Goal: Task Accomplishment & Management: Manage account settings

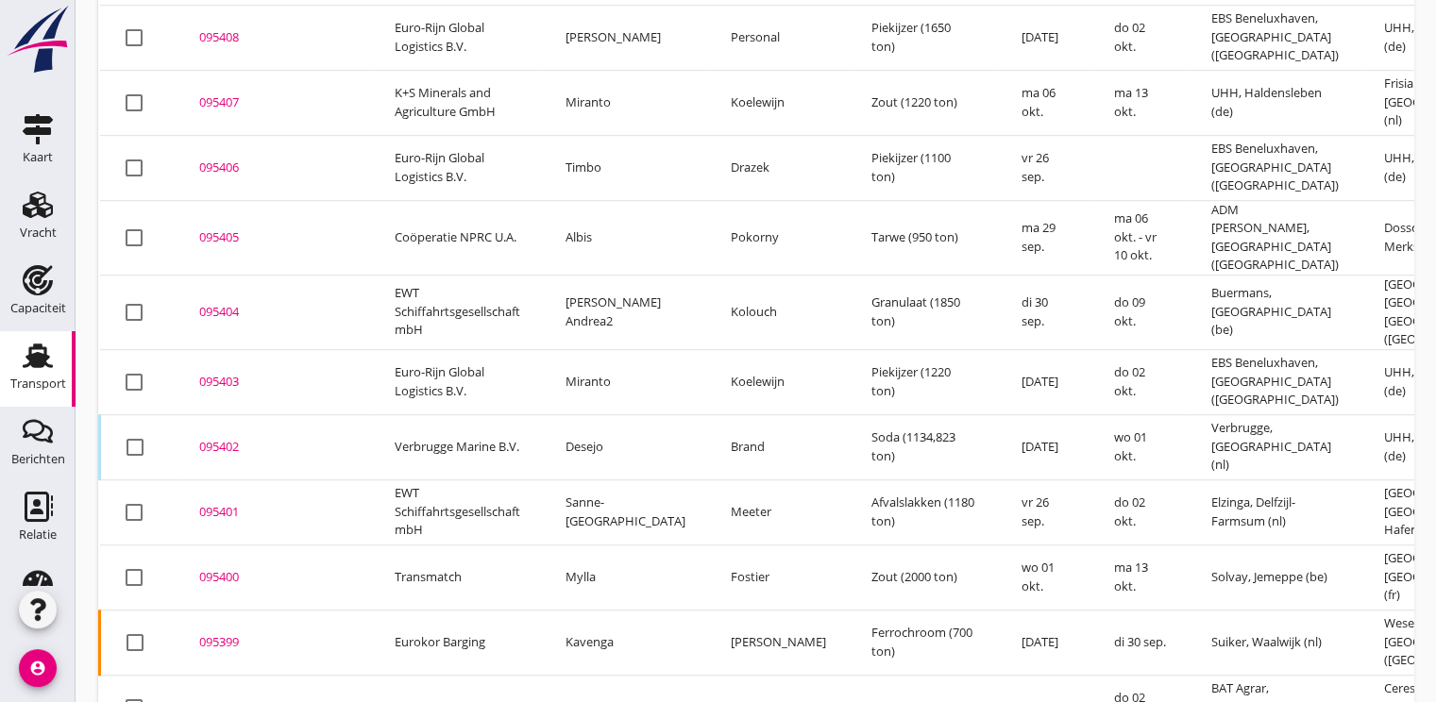
scroll to position [1262, 0]
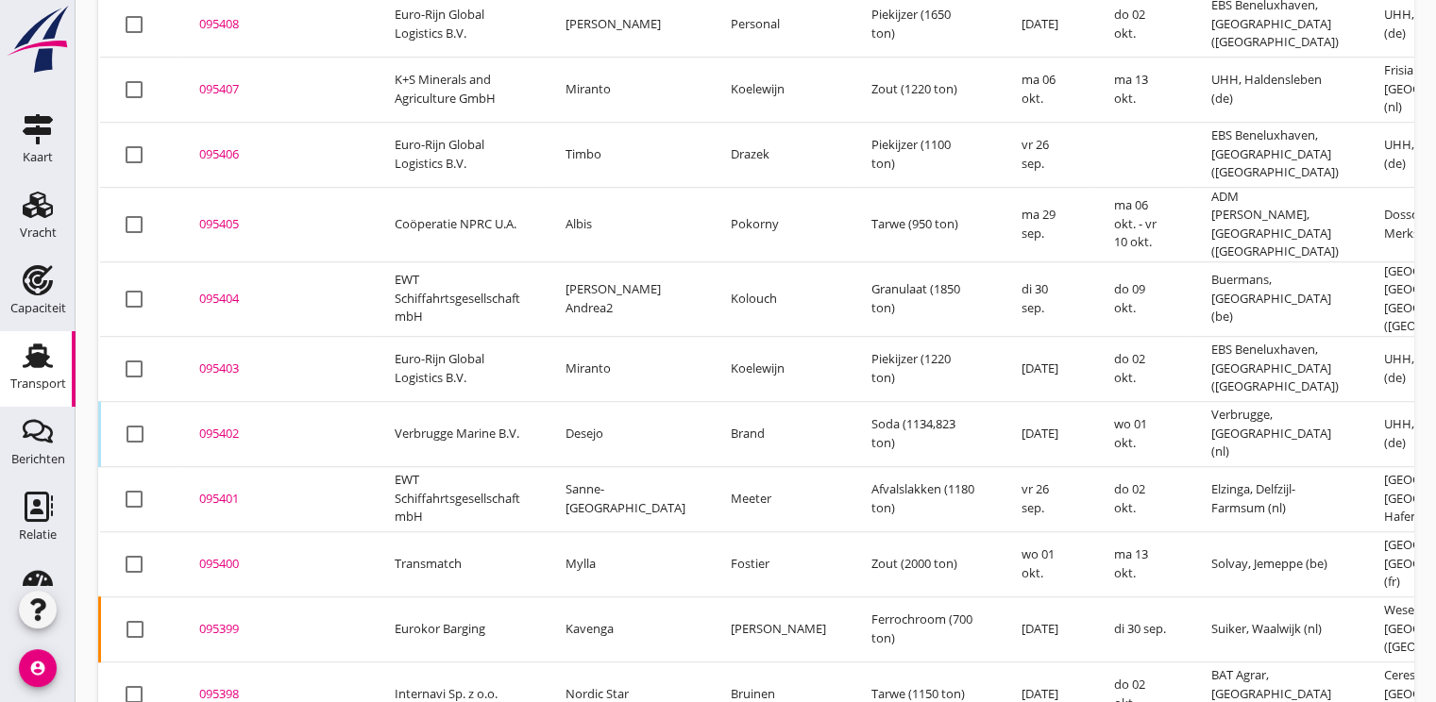
click at [231, 490] on div "095401" at bounding box center [274, 499] width 150 height 19
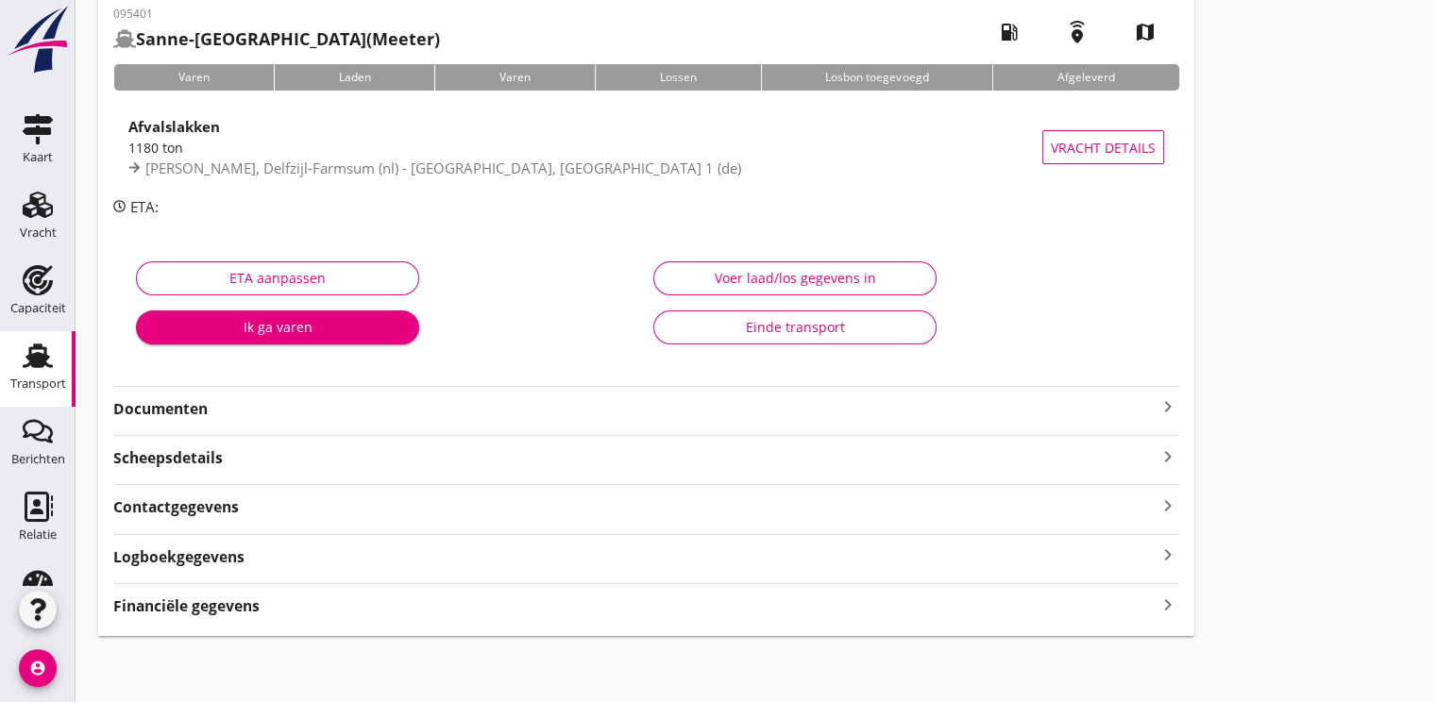
scroll to position [99, 0]
click at [274, 330] on div "Ik ga varen" at bounding box center [277, 326] width 253 height 20
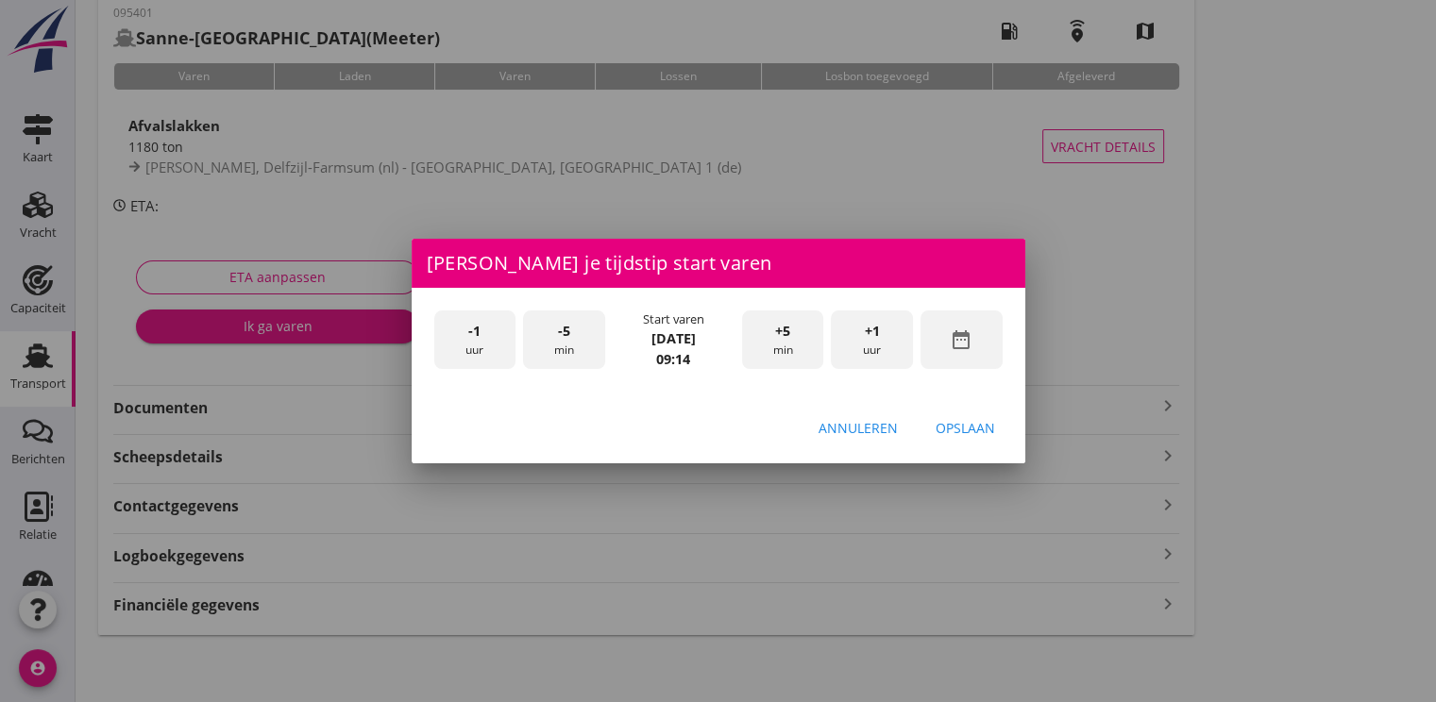
click at [987, 335] on div "date_range" at bounding box center [961, 340] width 82 height 59
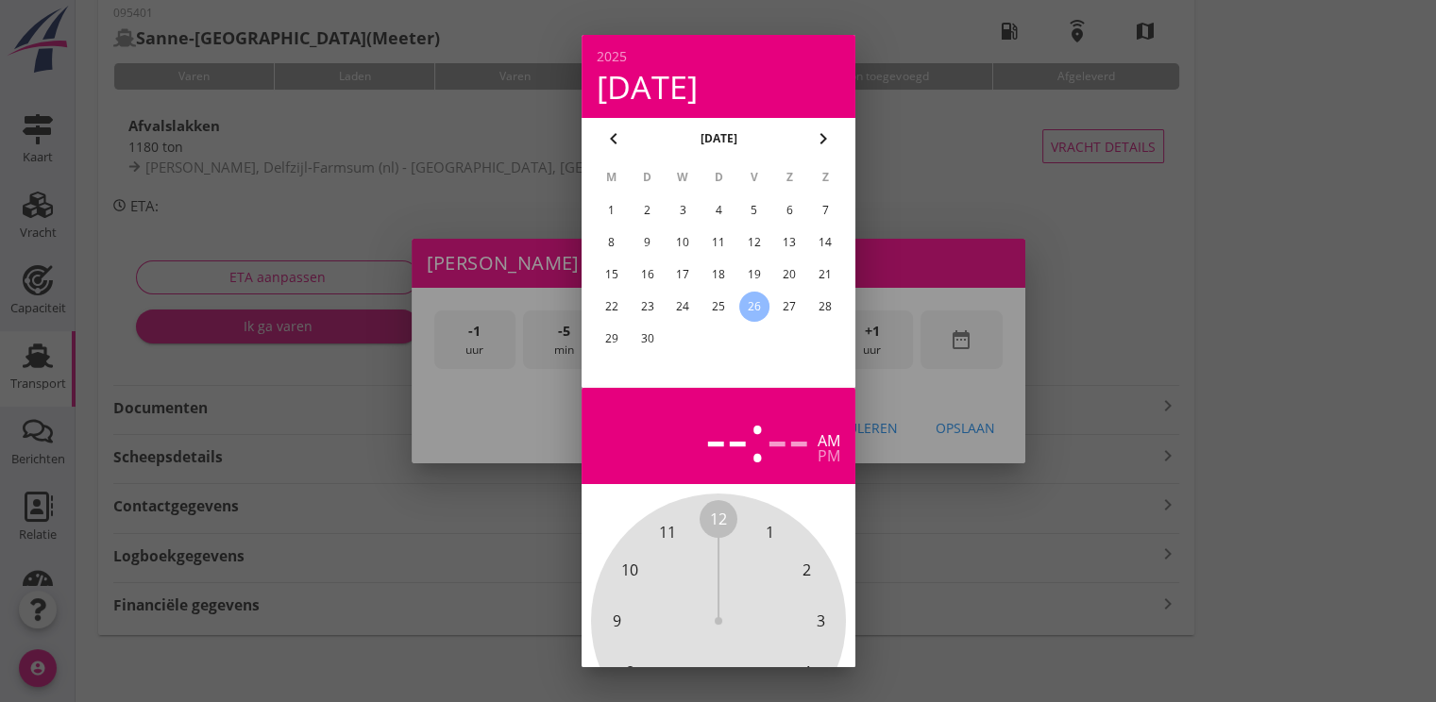
click at [729, 313] on div "25" at bounding box center [717, 307] width 30 height 30
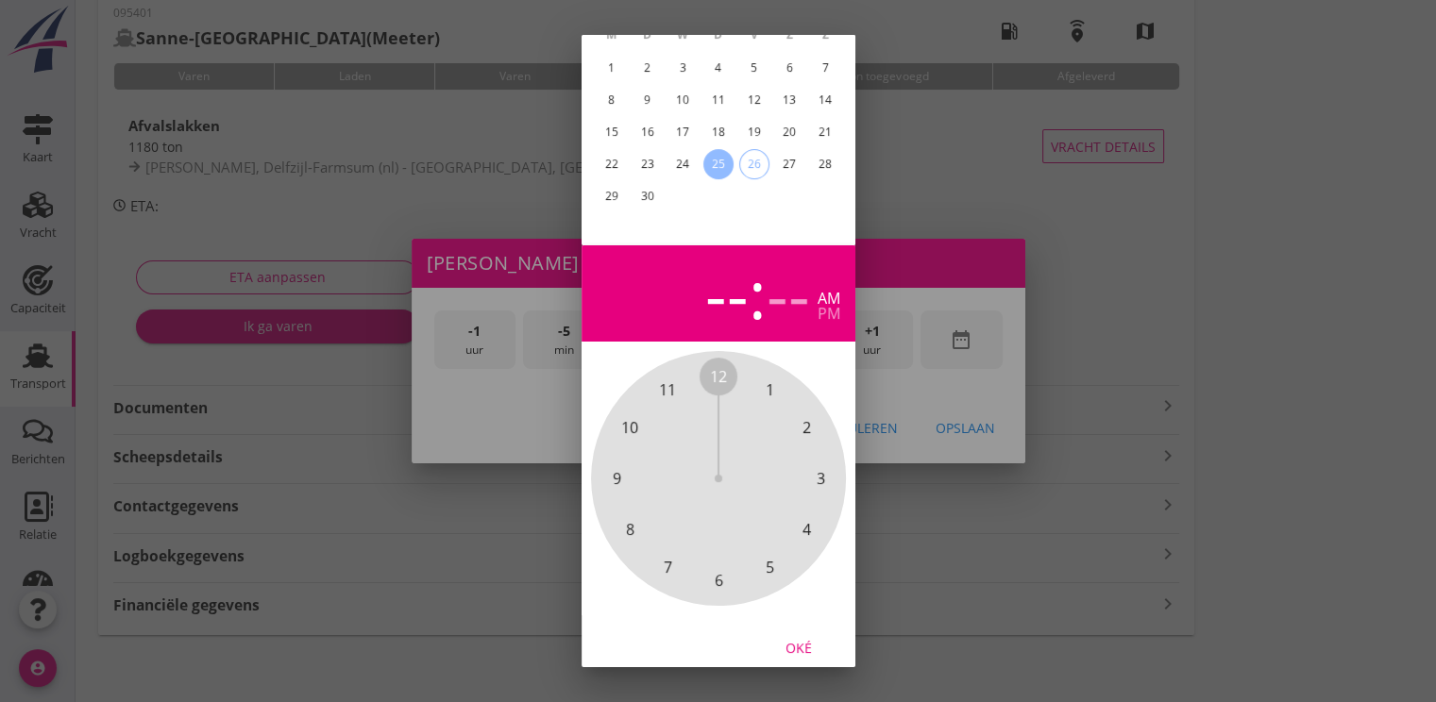
scroll to position [169, 0]
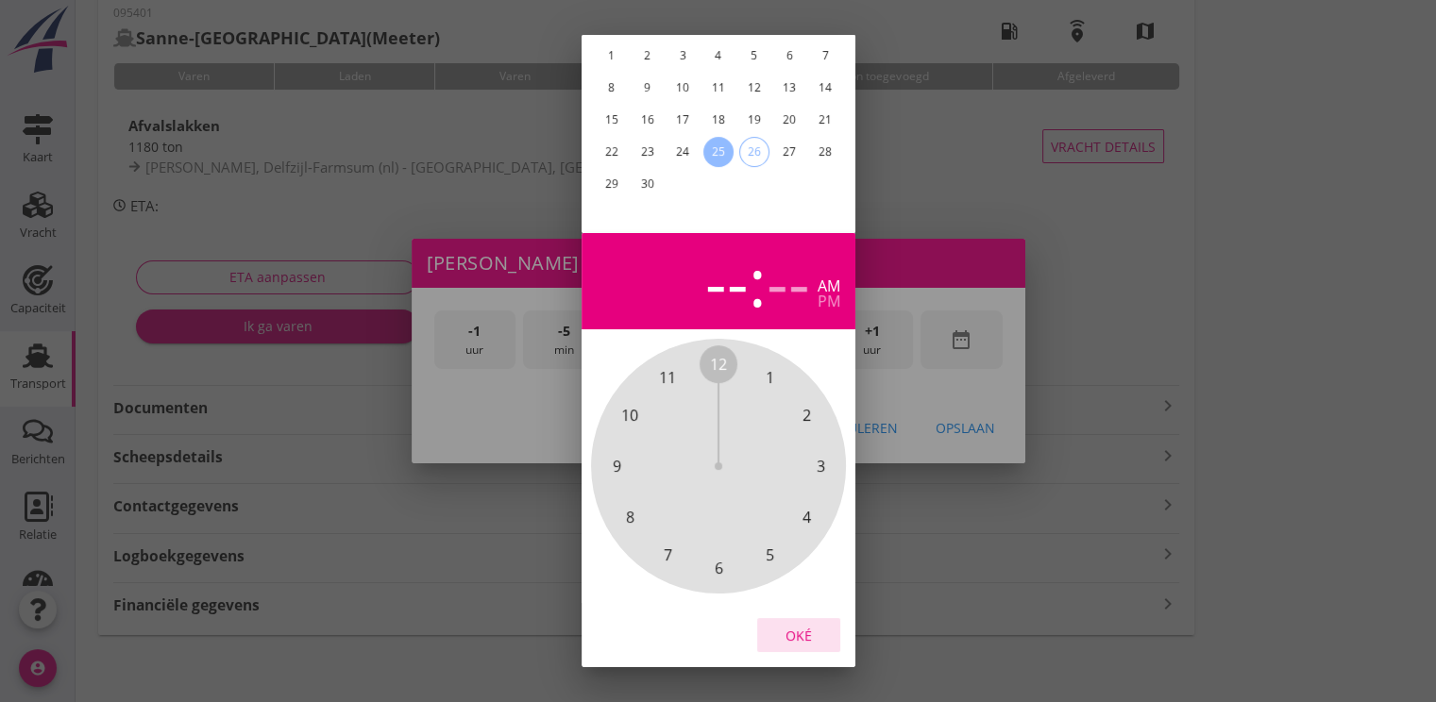
drag, startPoint x: 790, startPoint y: 612, endPoint x: 793, endPoint y: 411, distance: 201.1
click at [791, 618] on button "Oké" at bounding box center [798, 635] width 83 height 34
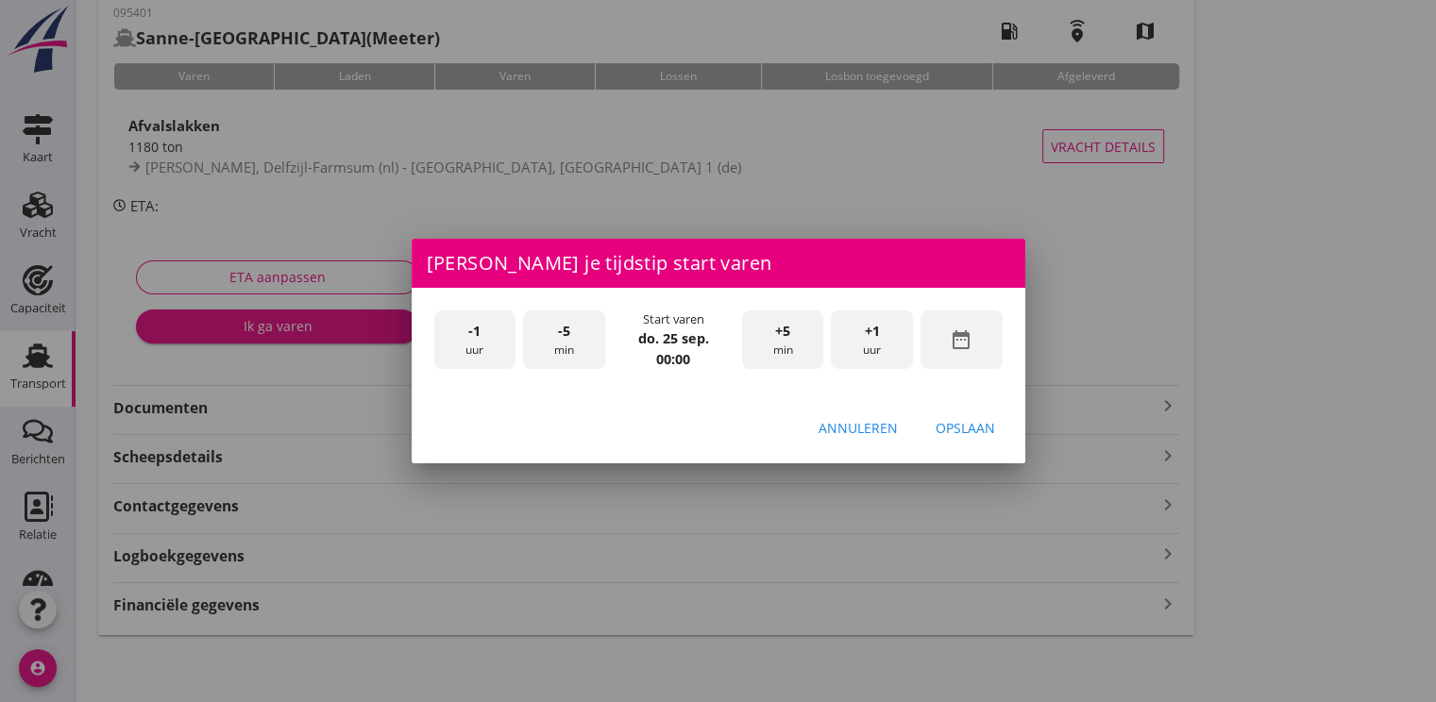
click at [861, 330] on div "+1 uur" at bounding box center [872, 340] width 82 height 59
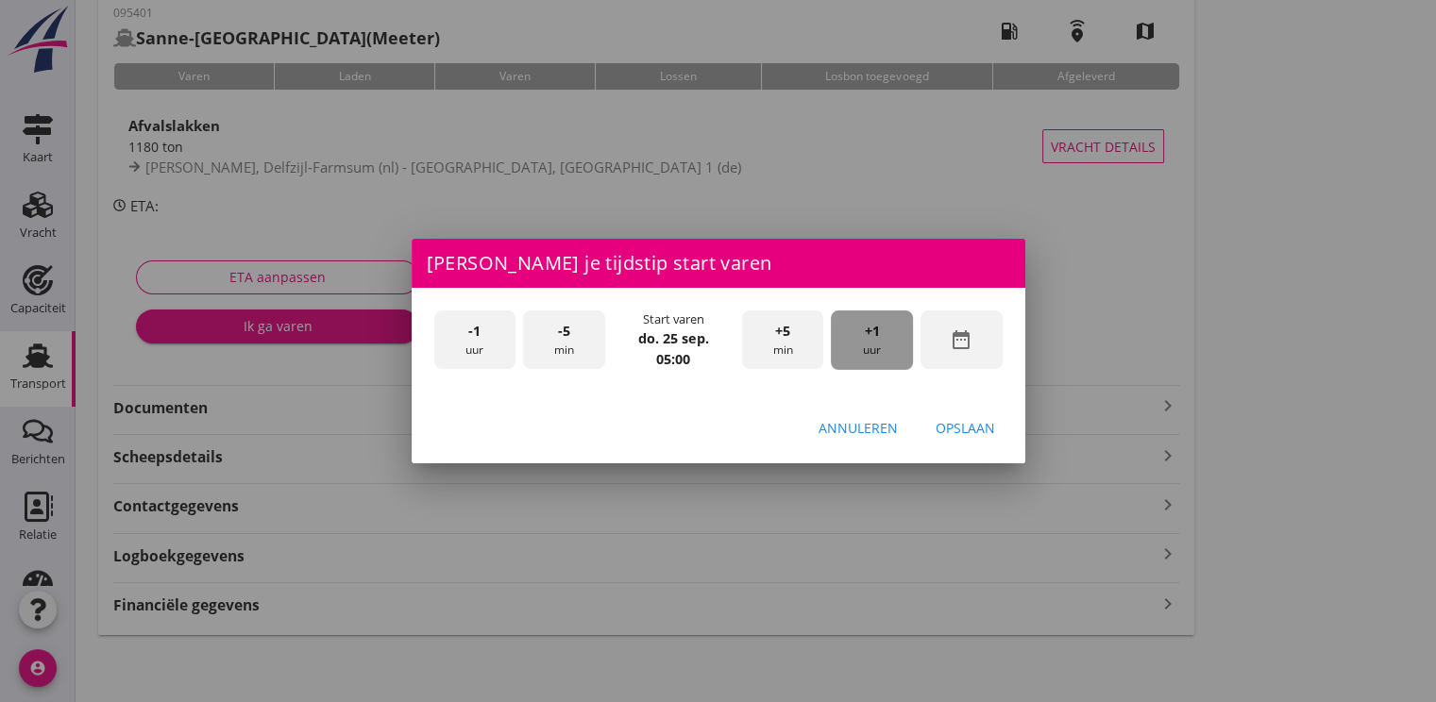
click at [861, 330] on div "+1 uur" at bounding box center [872, 340] width 82 height 59
click at [968, 432] on div "Opslaan" at bounding box center [964, 428] width 59 height 20
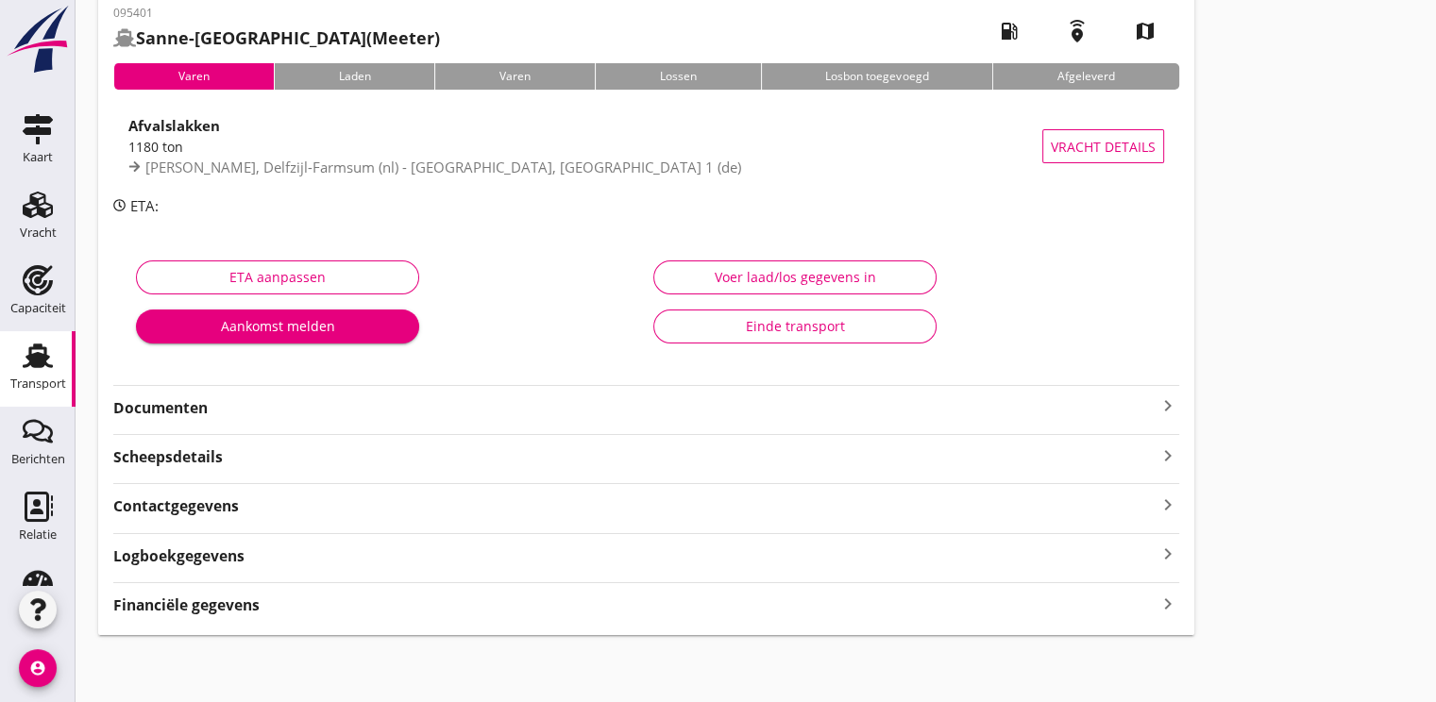
click at [267, 328] on div "Aankomst melden" at bounding box center [277, 326] width 253 height 20
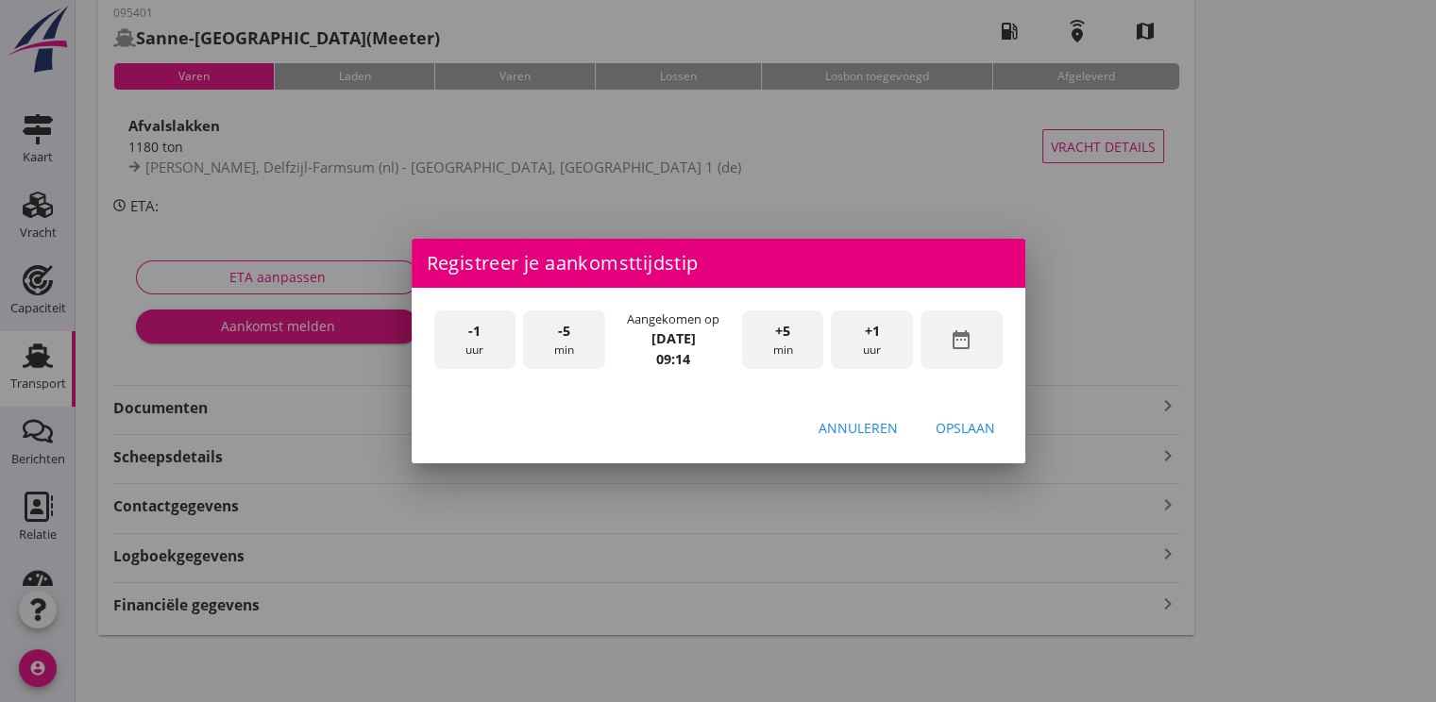
click at [938, 332] on div "date_range" at bounding box center [961, 340] width 82 height 59
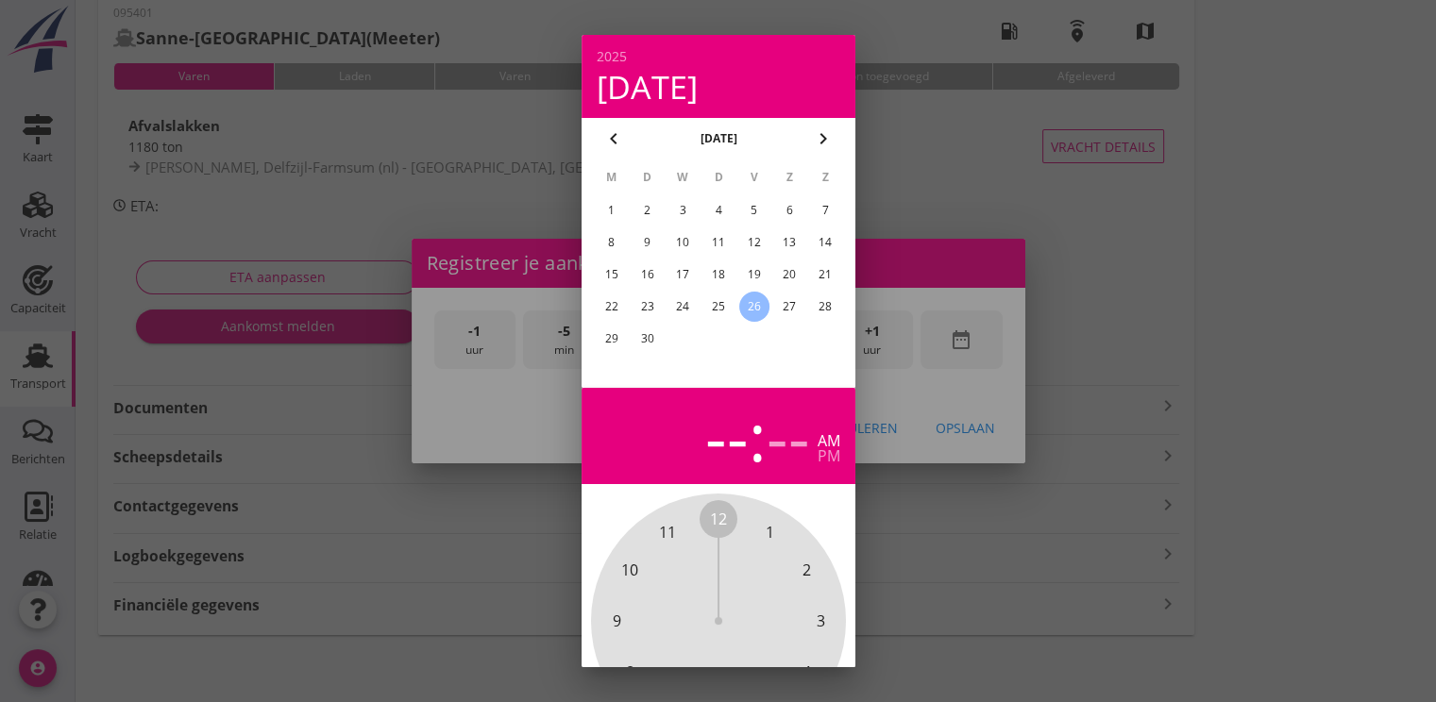
click at [716, 303] on div "25" at bounding box center [717, 307] width 30 height 30
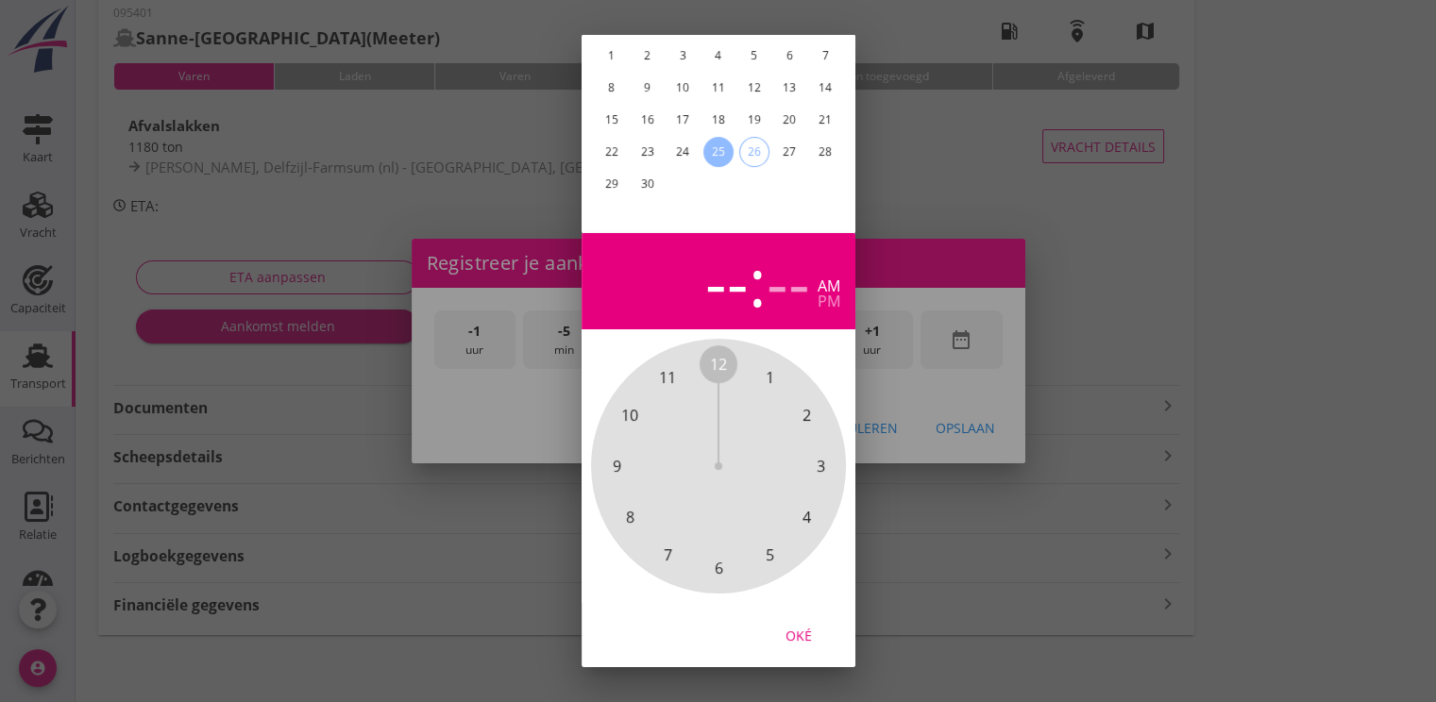
drag, startPoint x: 782, startPoint y: 613, endPoint x: 799, endPoint y: 600, distance: 21.0
click at [783, 626] on div "Oké" at bounding box center [798, 636] width 53 height 20
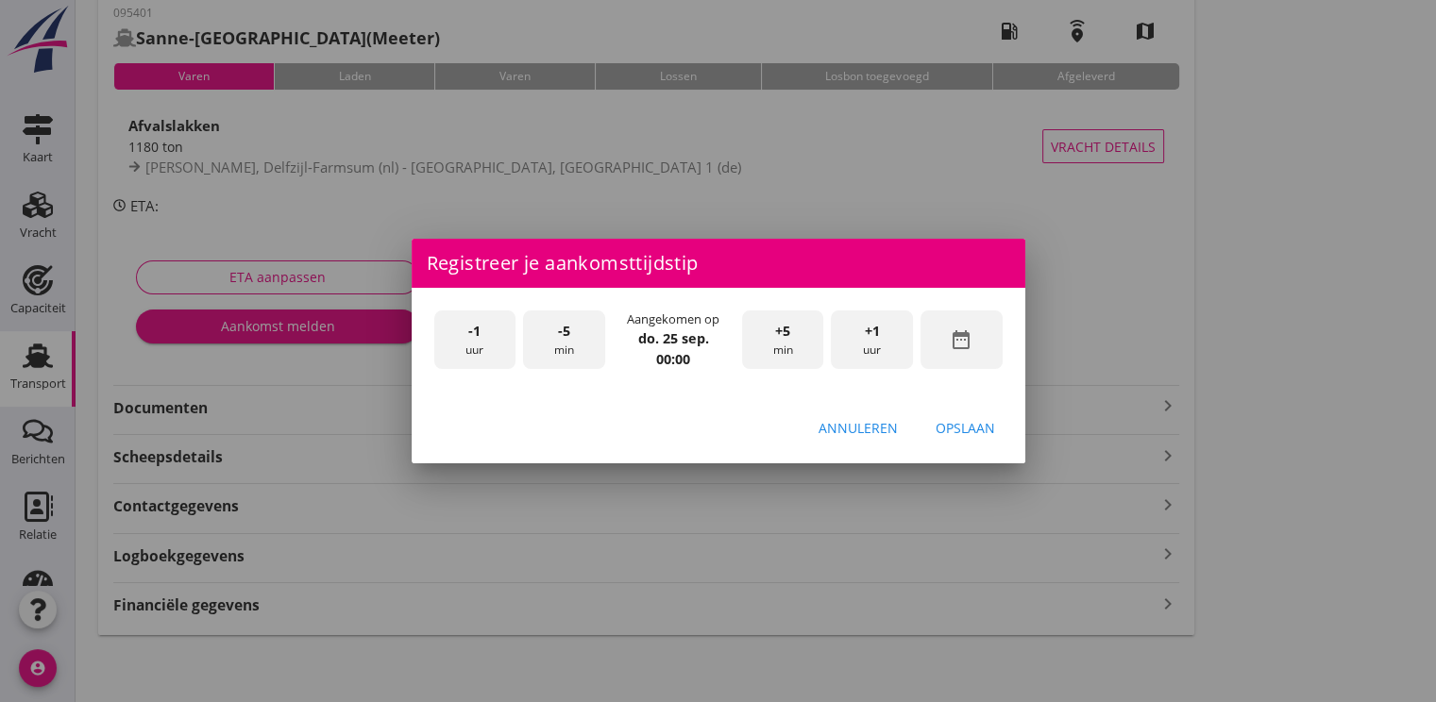
click at [901, 348] on div "+1 uur" at bounding box center [872, 340] width 82 height 59
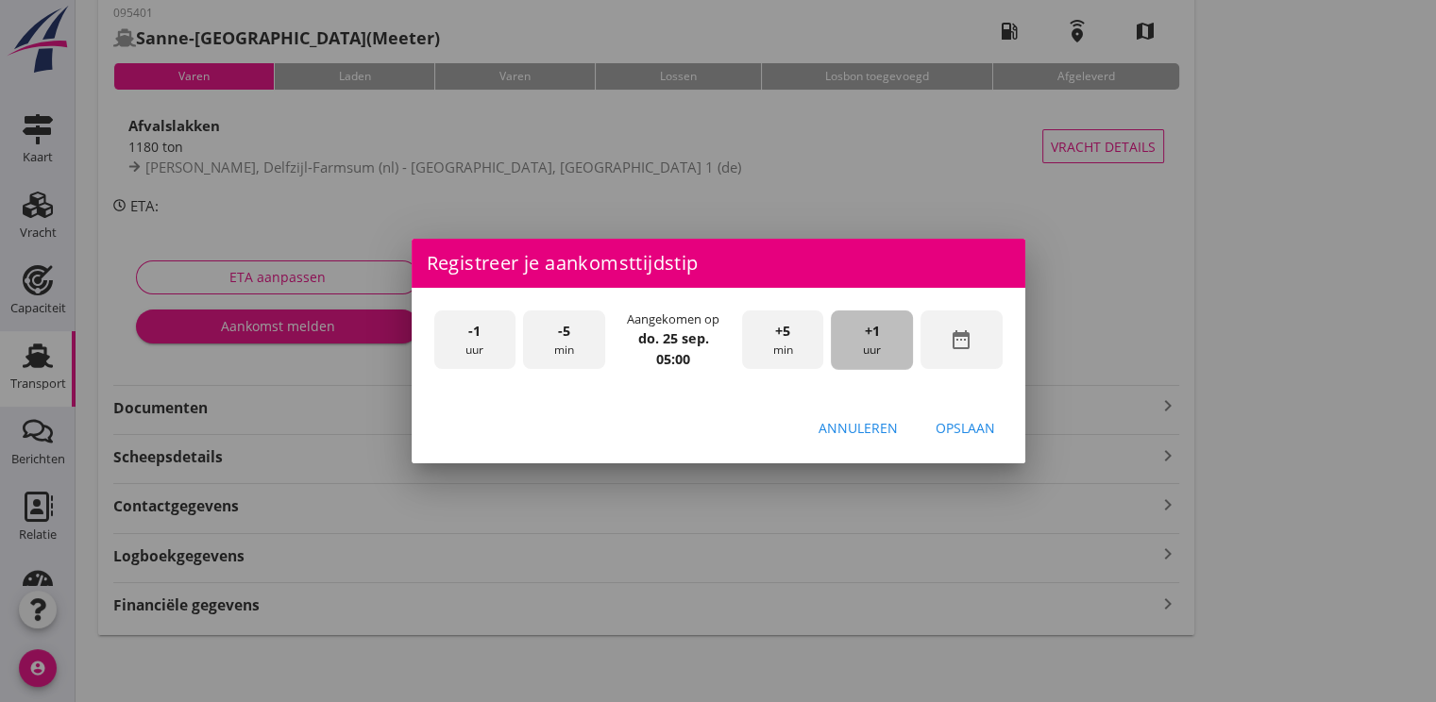
click at [901, 348] on div "+1 uur" at bounding box center [872, 340] width 82 height 59
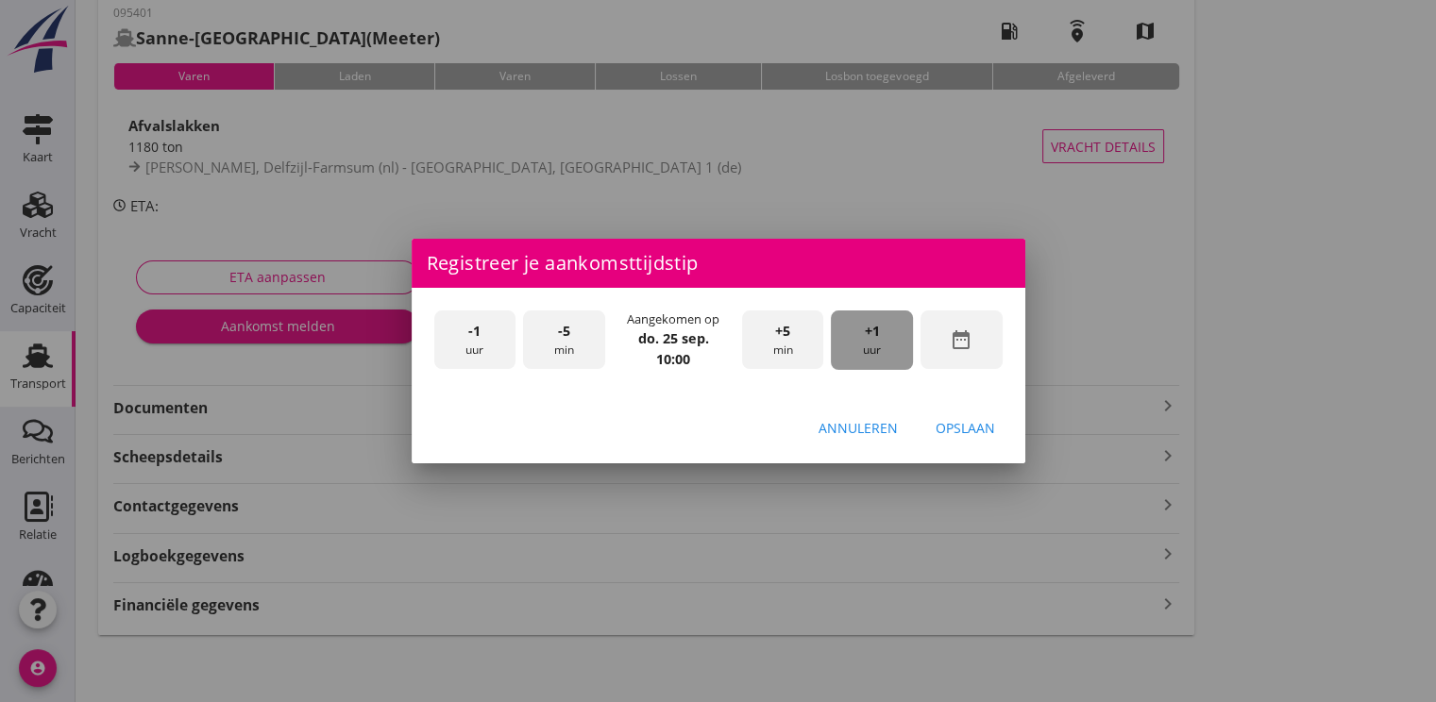
click at [901, 348] on div "+1 uur" at bounding box center [872, 340] width 82 height 59
click at [934, 420] on button "Opslaan" at bounding box center [965, 428] width 90 height 34
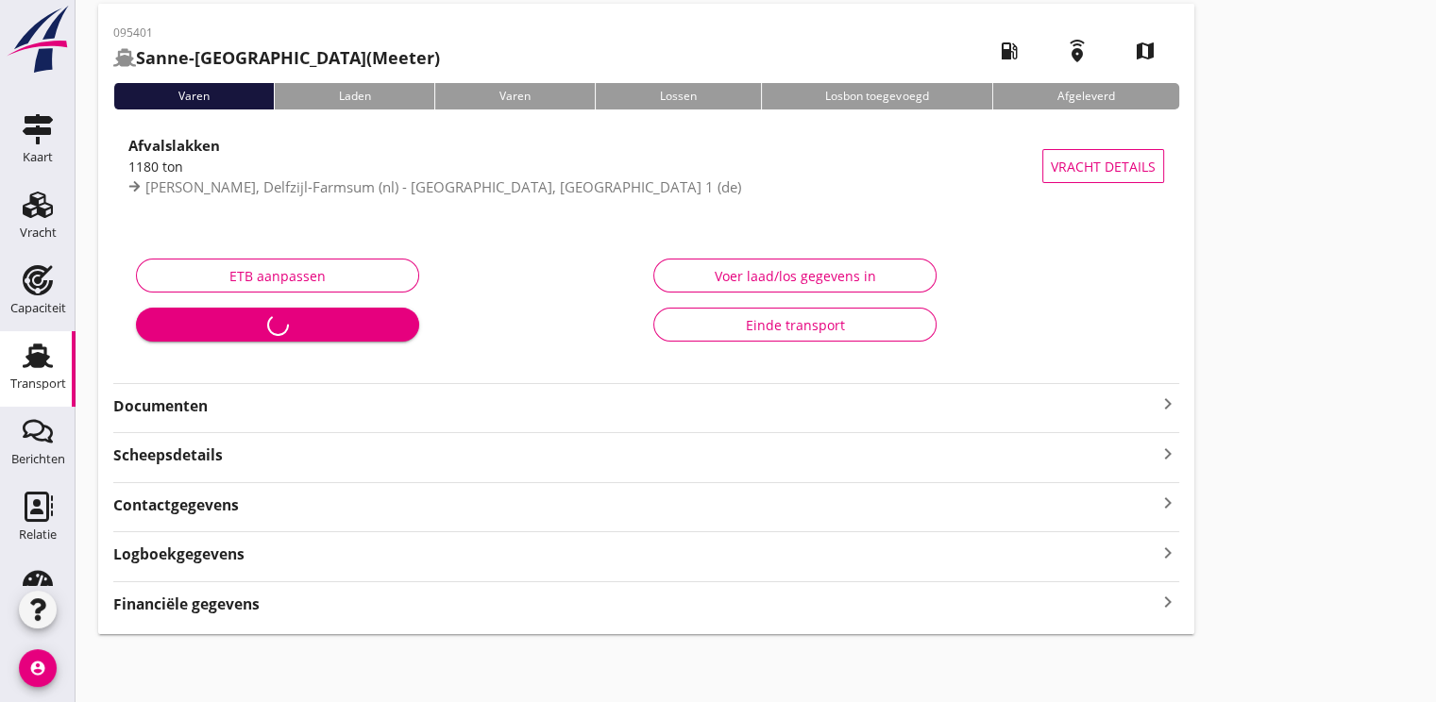
scroll to position [78, 0]
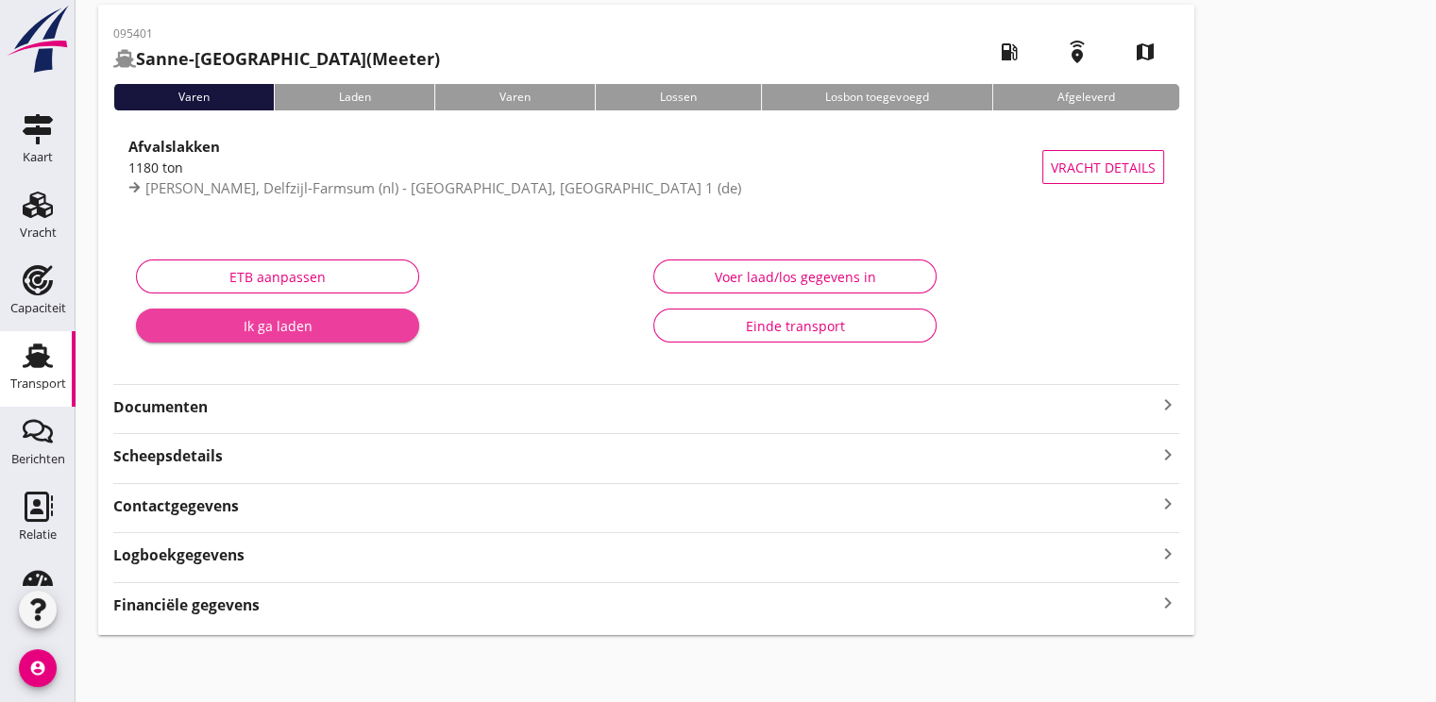
click at [229, 336] on button "Ik ga laden" at bounding box center [277, 326] width 283 height 34
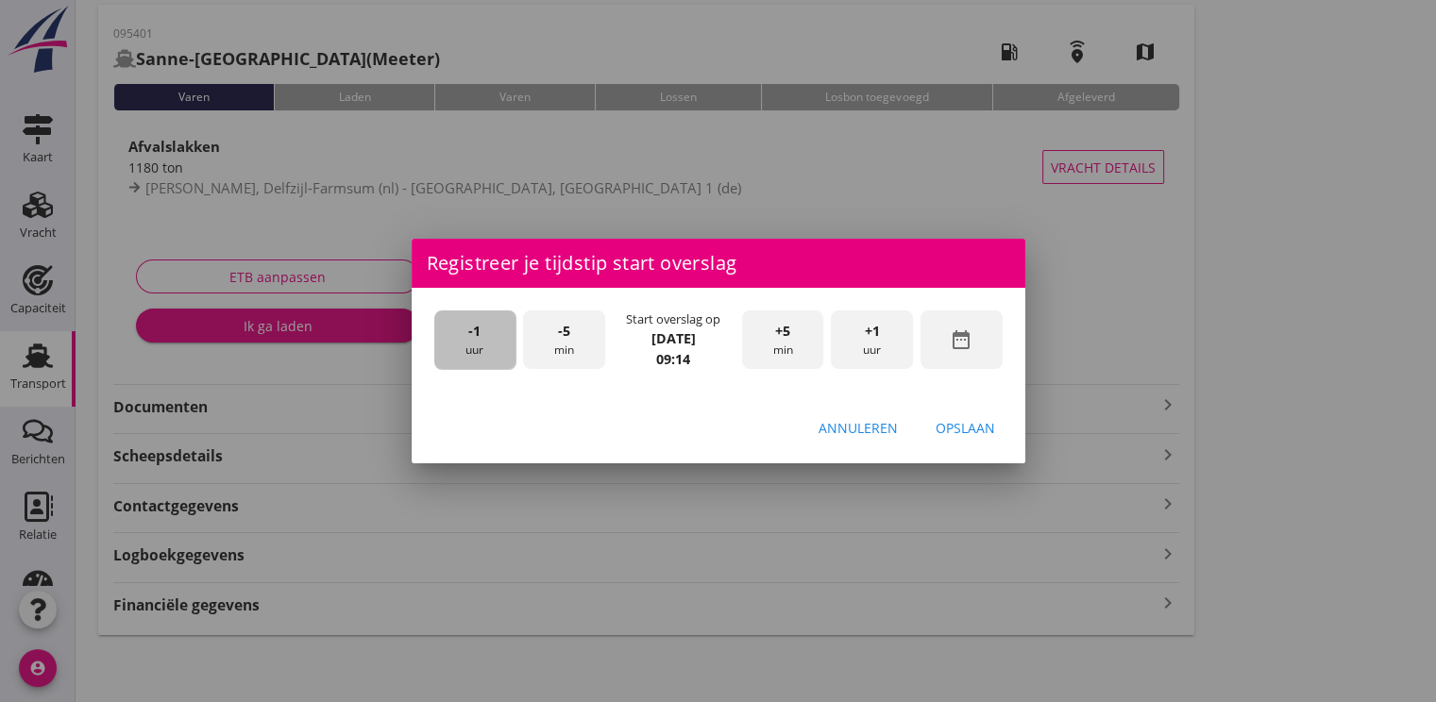
click at [468, 340] on span "-1" at bounding box center [474, 331] width 12 height 21
click at [575, 335] on div "-5 min" at bounding box center [564, 340] width 82 height 59
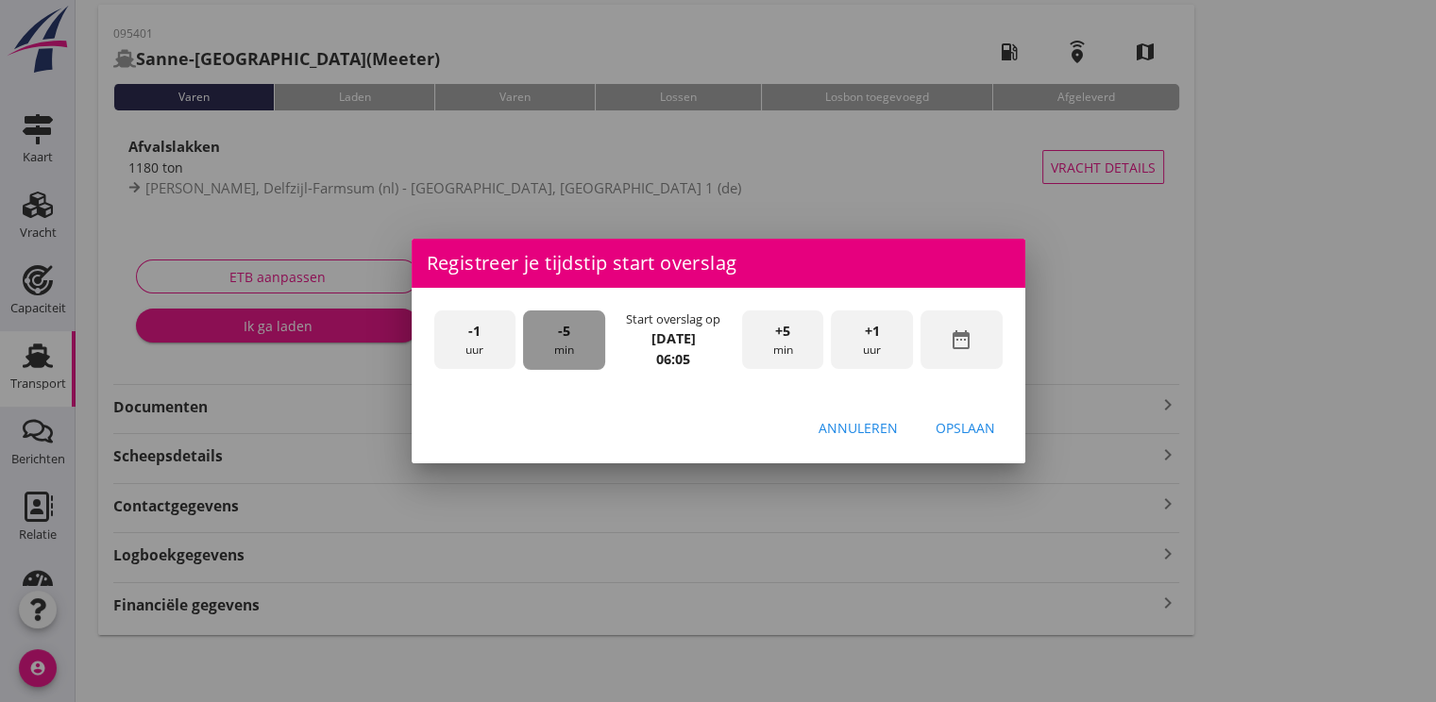
click at [575, 335] on div "-5 min" at bounding box center [564, 340] width 82 height 59
click at [974, 433] on div "Opslaan" at bounding box center [964, 428] width 59 height 20
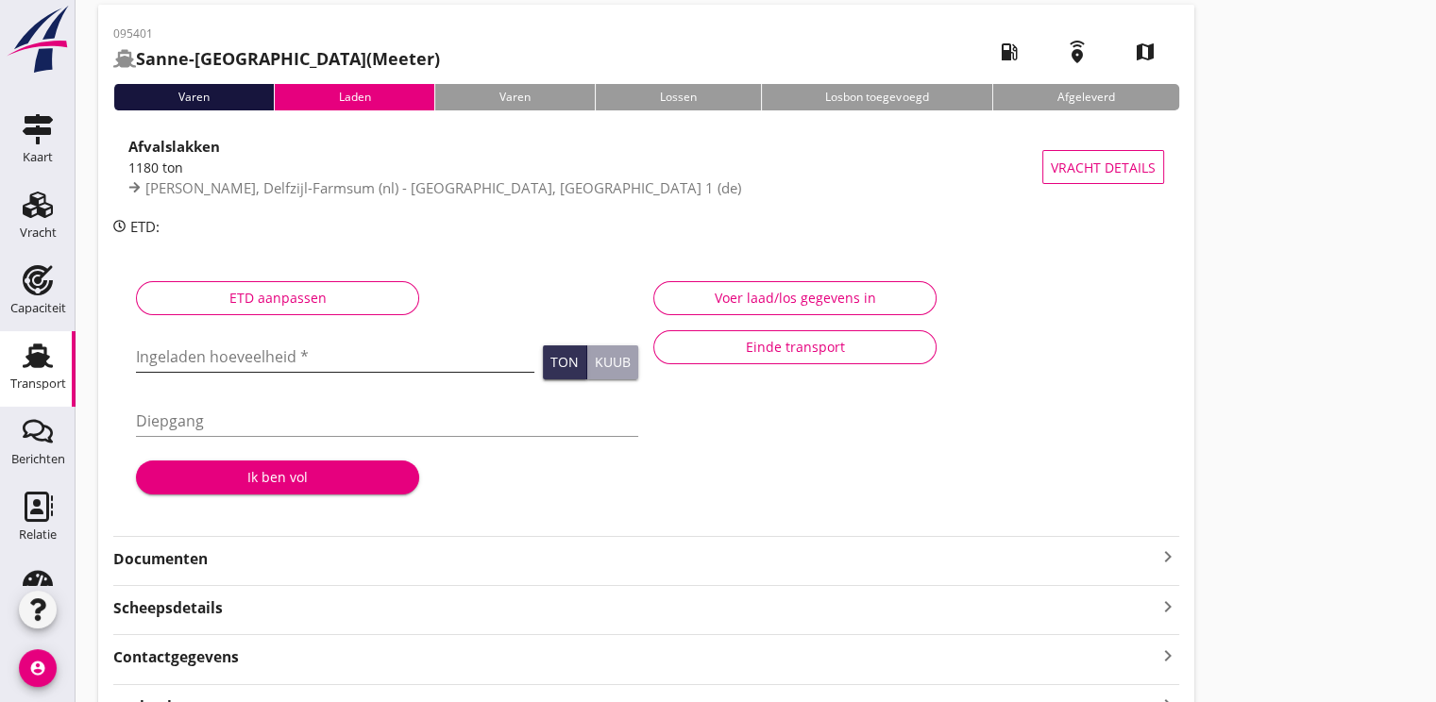
click at [227, 347] on input "Ingeladen hoeveelheid *" at bounding box center [335, 357] width 398 height 30
type input "1129.400"
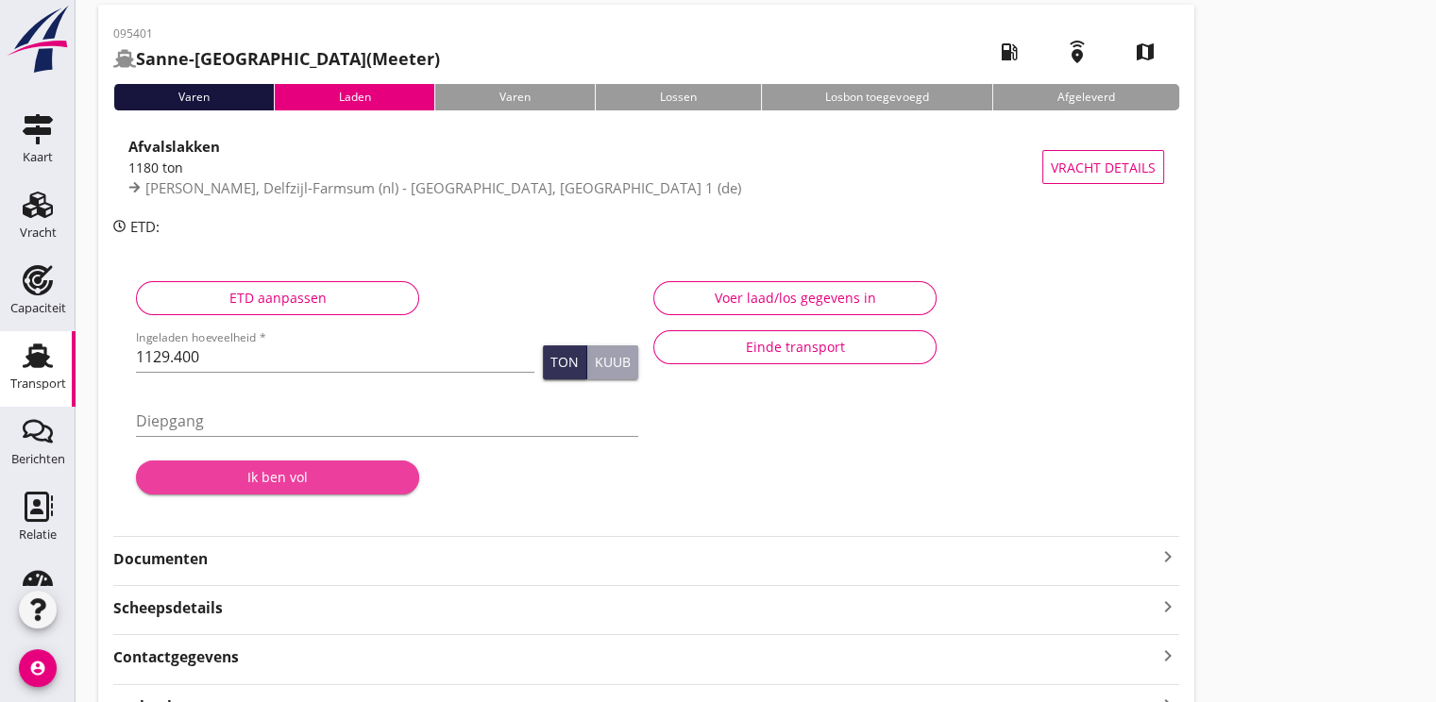
click at [256, 472] on div "Ik ben vol" at bounding box center [277, 477] width 253 height 20
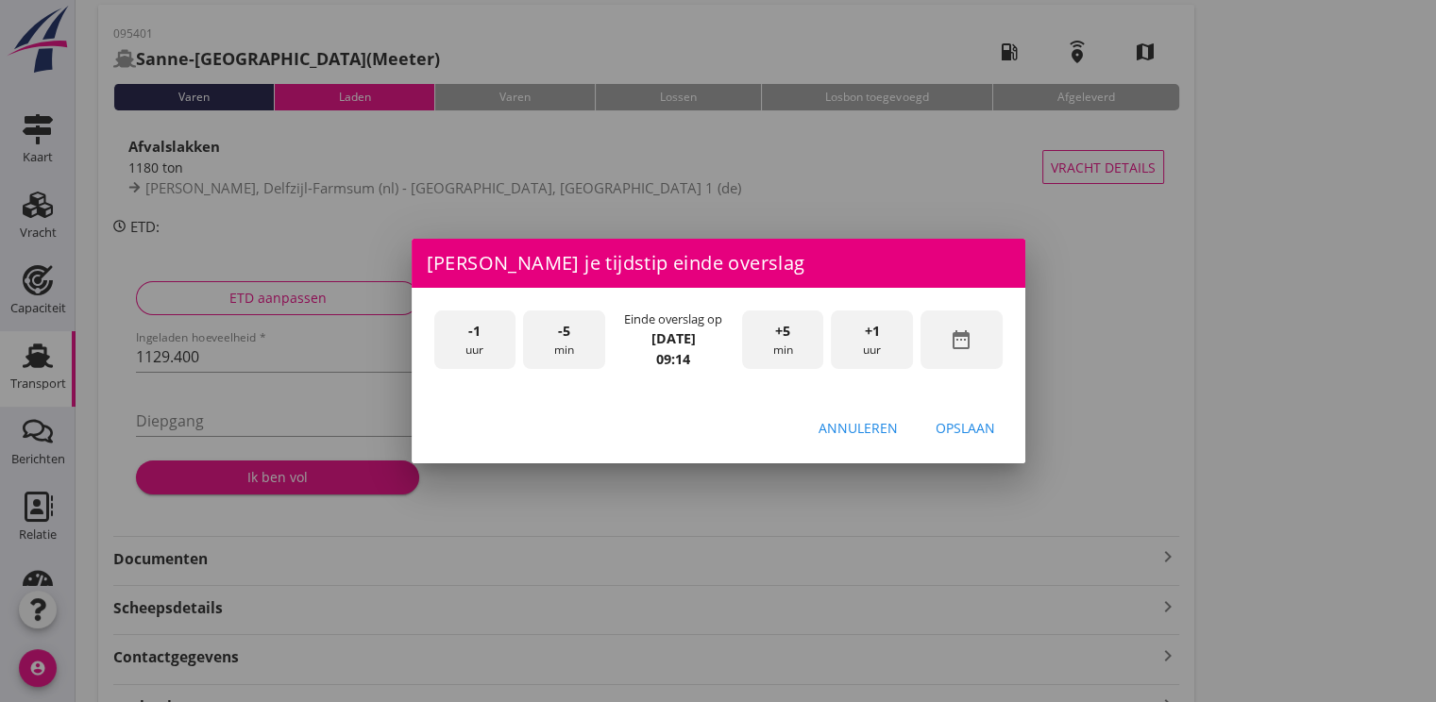
click at [571, 332] on div "-5 min" at bounding box center [564, 340] width 82 height 59
click at [935, 430] on div "Opslaan" at bounding box center [964, 428] width 59 height 20
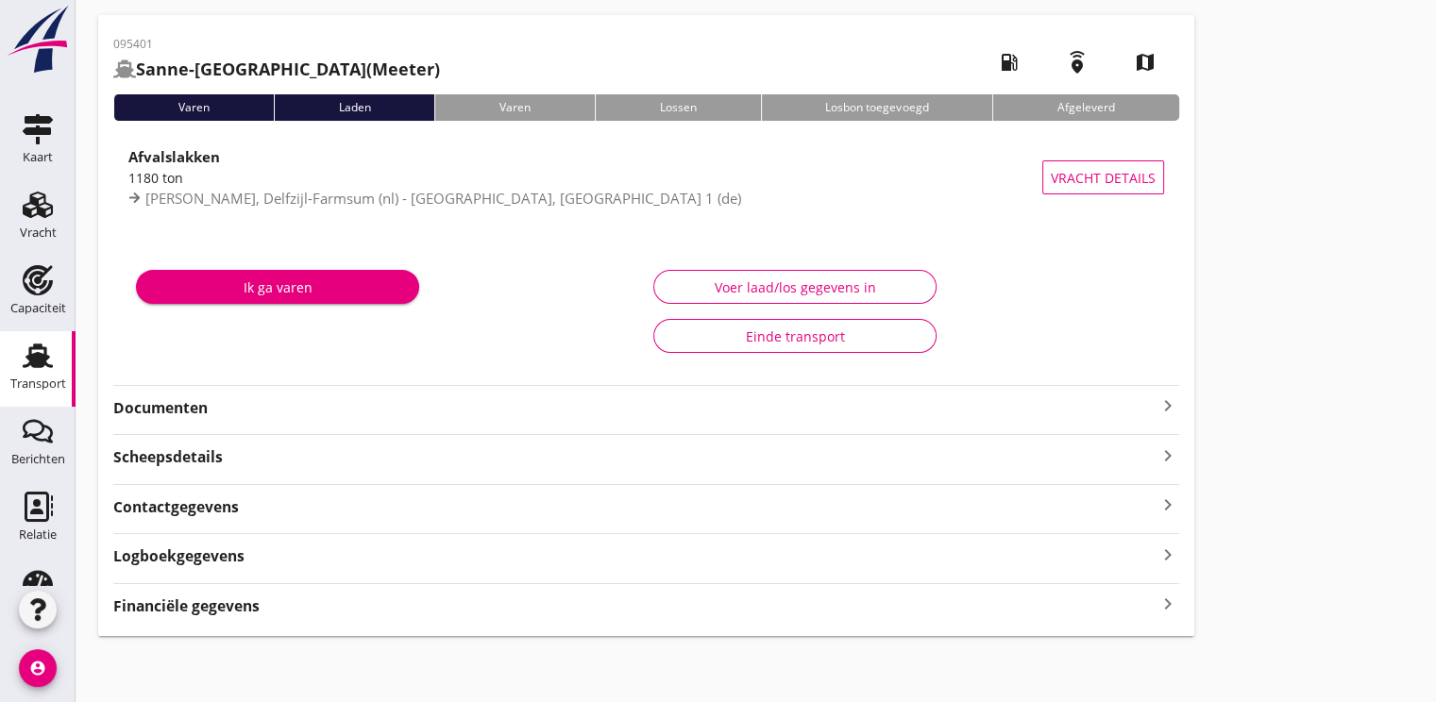
click at [270, 294] on div "Ik ga varen" at bounding box center [277, 288] width 253 height 20
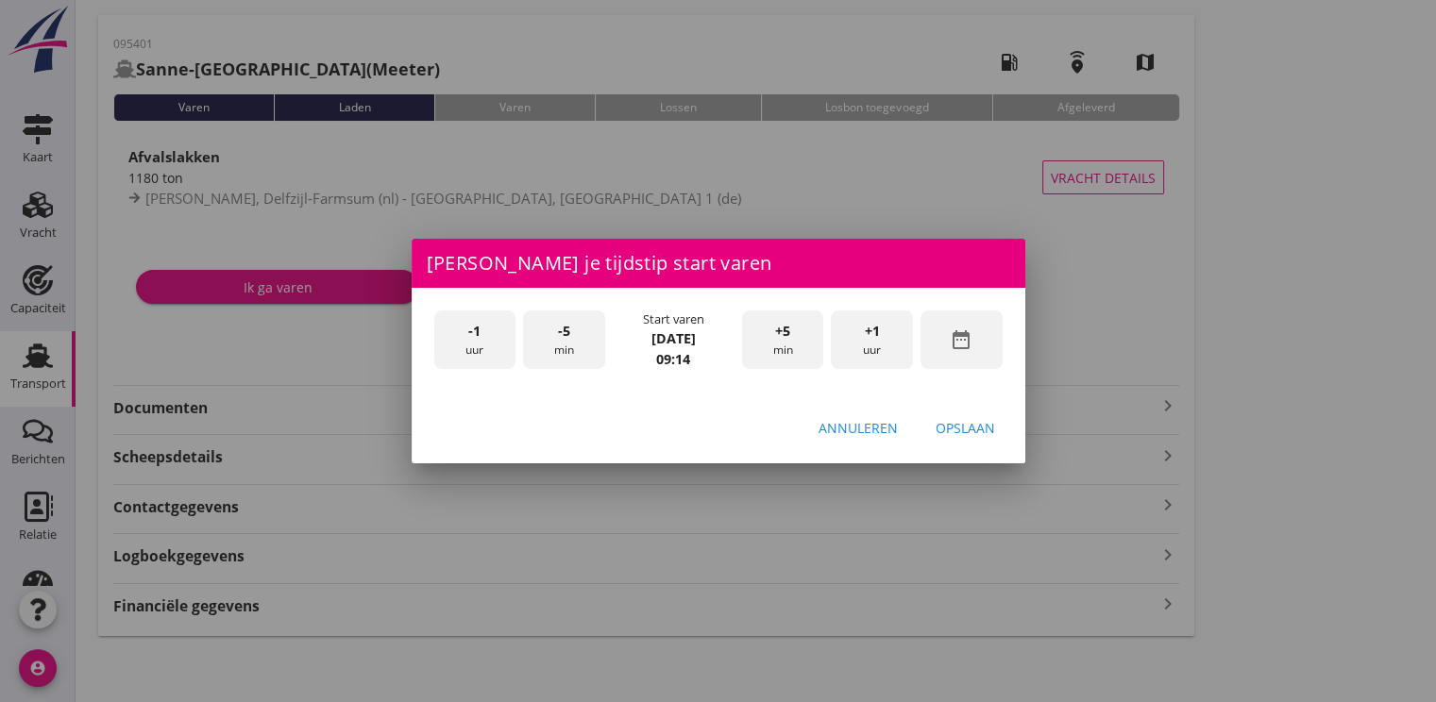
click at [771, 336] on div "+5 min" at bounding box center [783, 340] width 82 height 59
click at [955, 436] on div "Opslaan" at bounding box center [964, 428] width 59 height 20
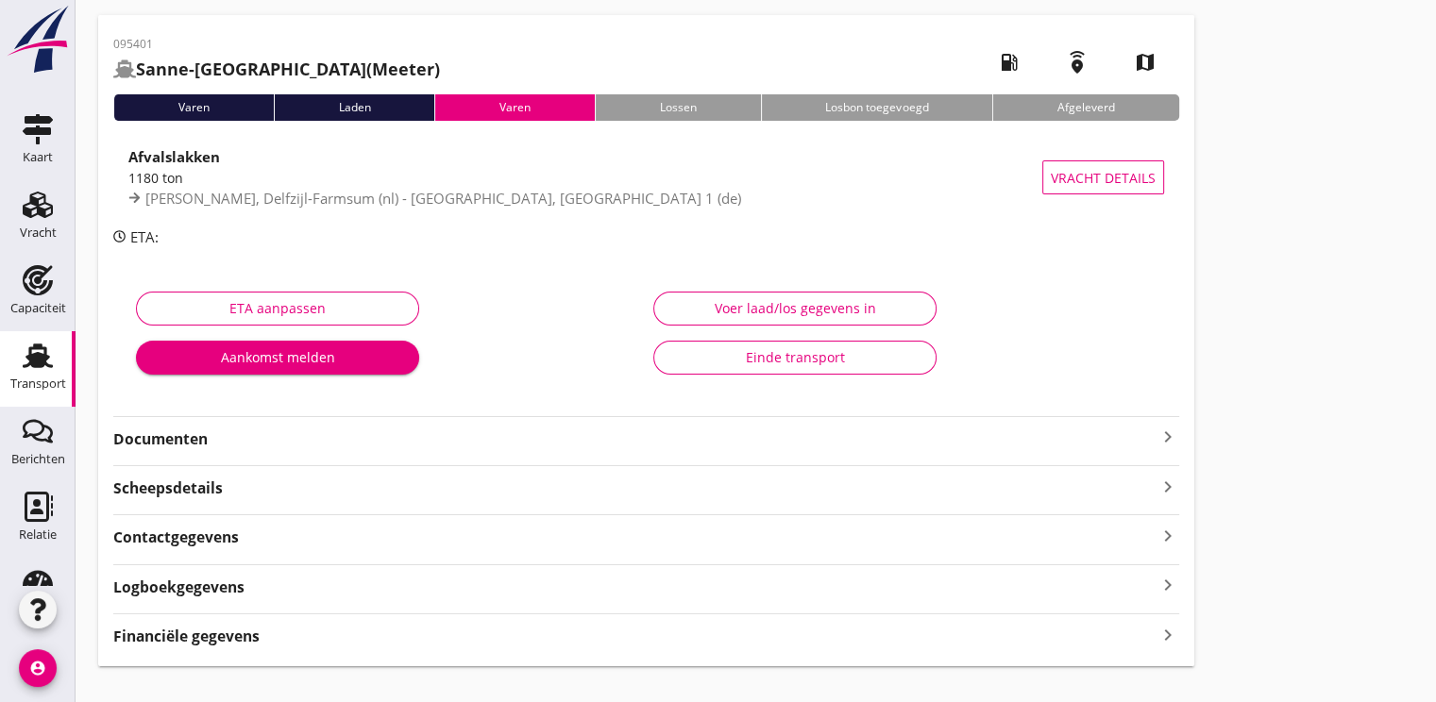
click at [30, 373] on div "Transport" at bounding box center [38, 384] width 56 height 26
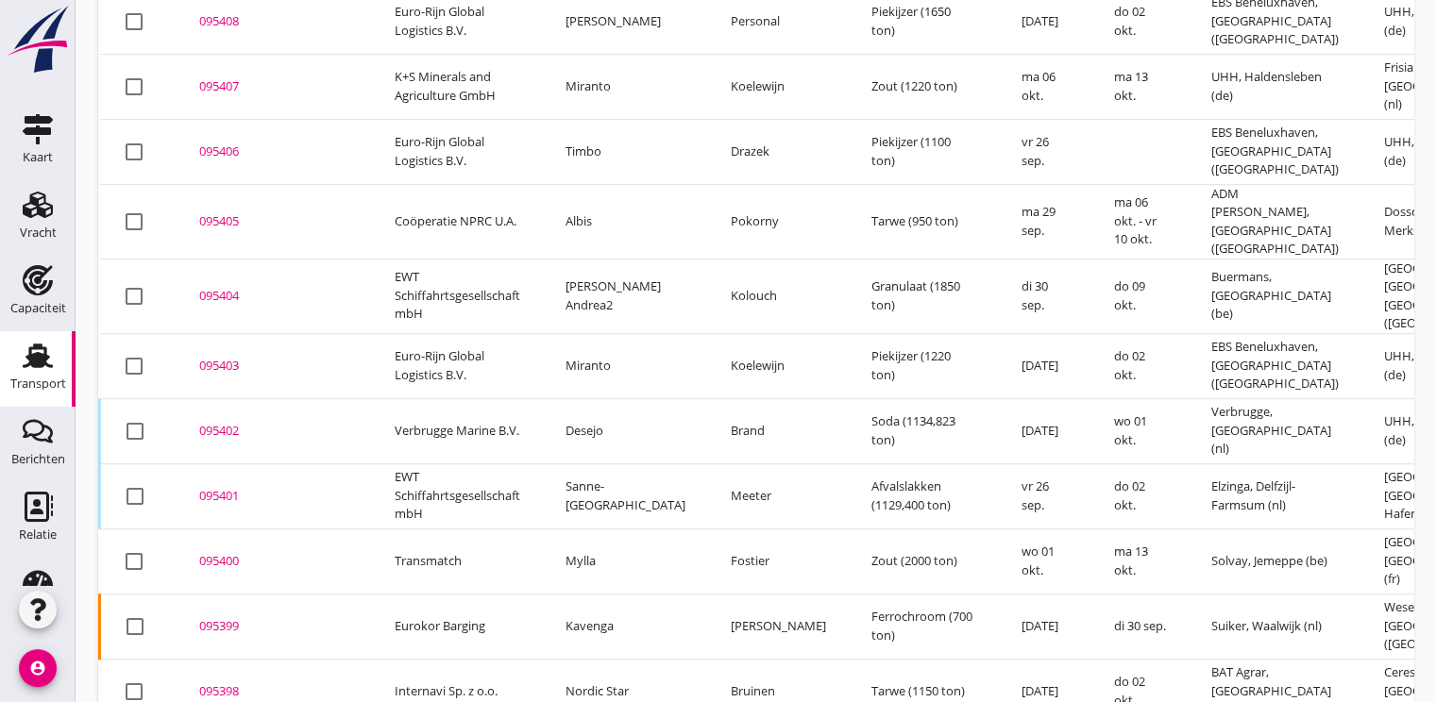
scroll to position [1356, 0]
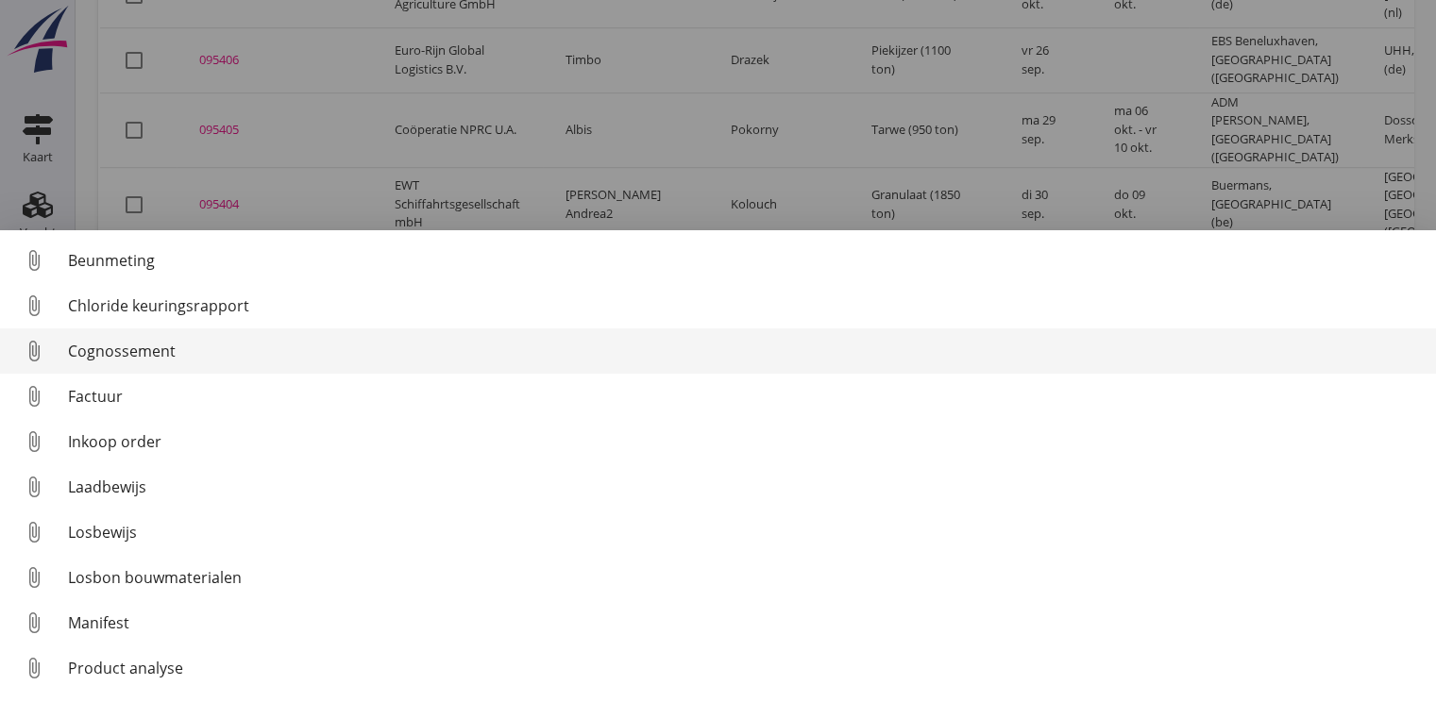
click at [163, 356] on div "Cognossement" at bounding box center [744, 351] width 1353 height 23
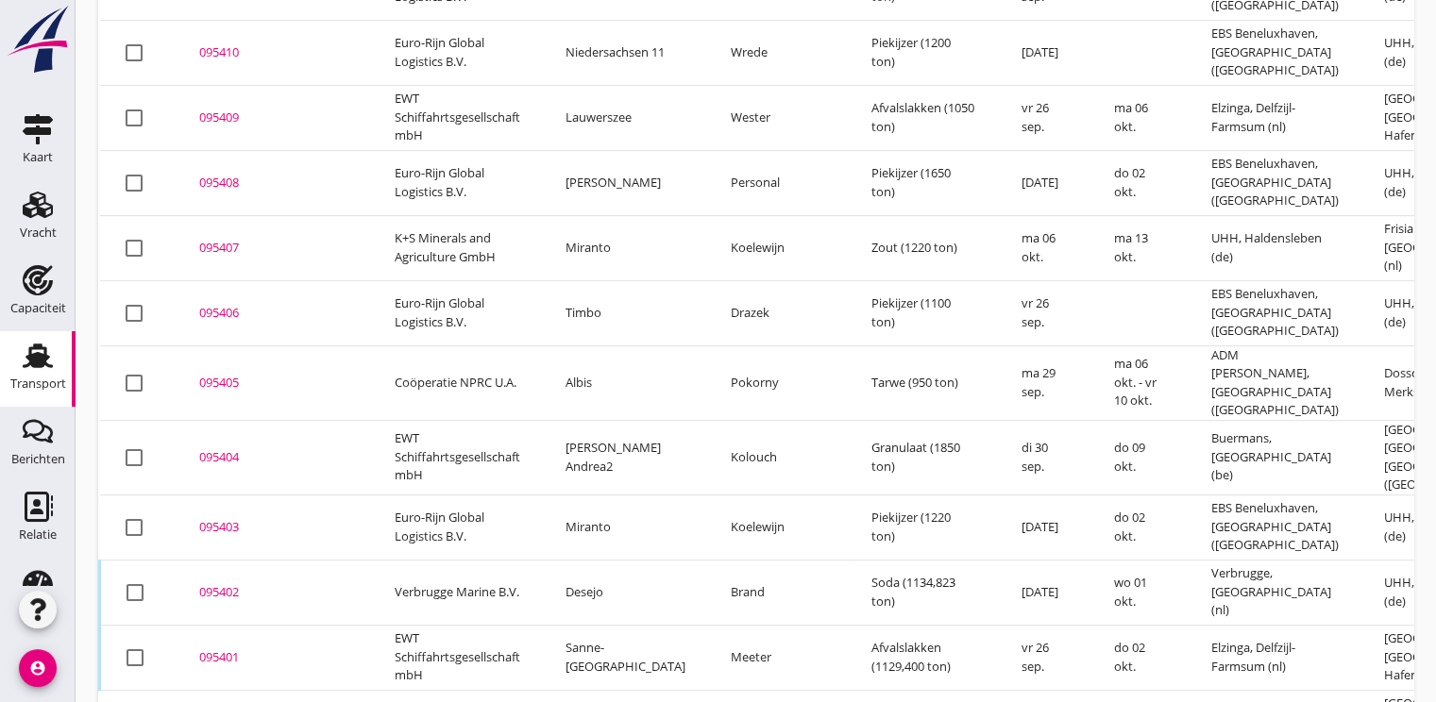
scroll to position [1356, 0]
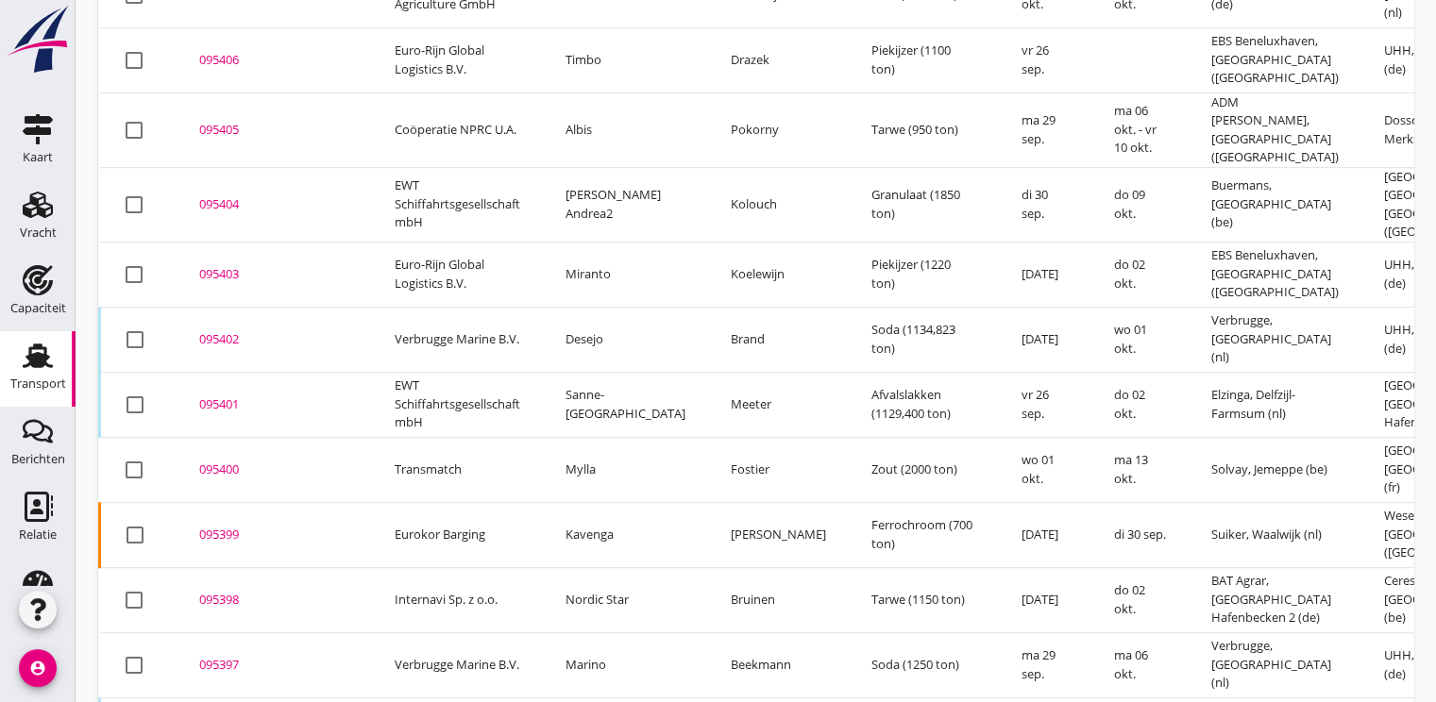
click at [226, 396] on div "095401" at bounding box center [274, 405] width 150 height 19
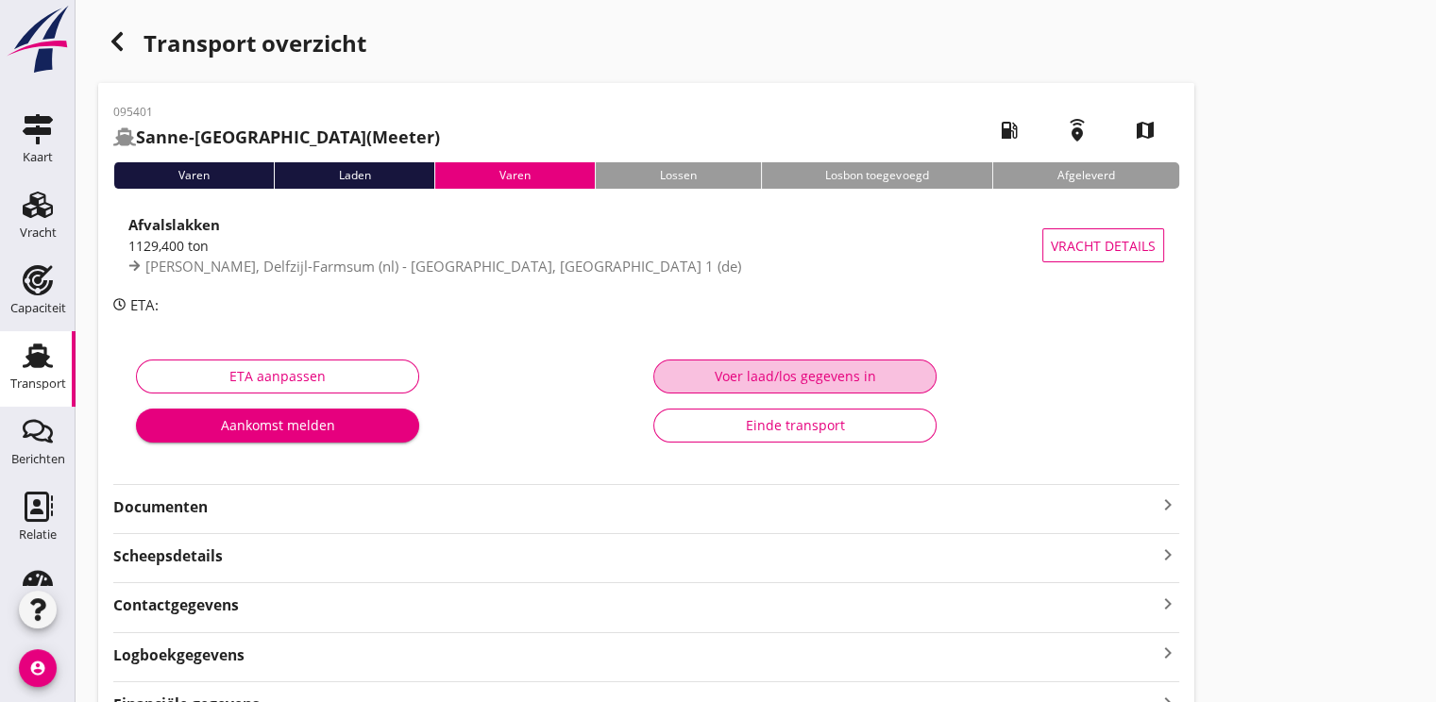
click at [838, 378] on div "Voer laad/los gegevens in" at bounding box center [794, 376] width 251 height 20
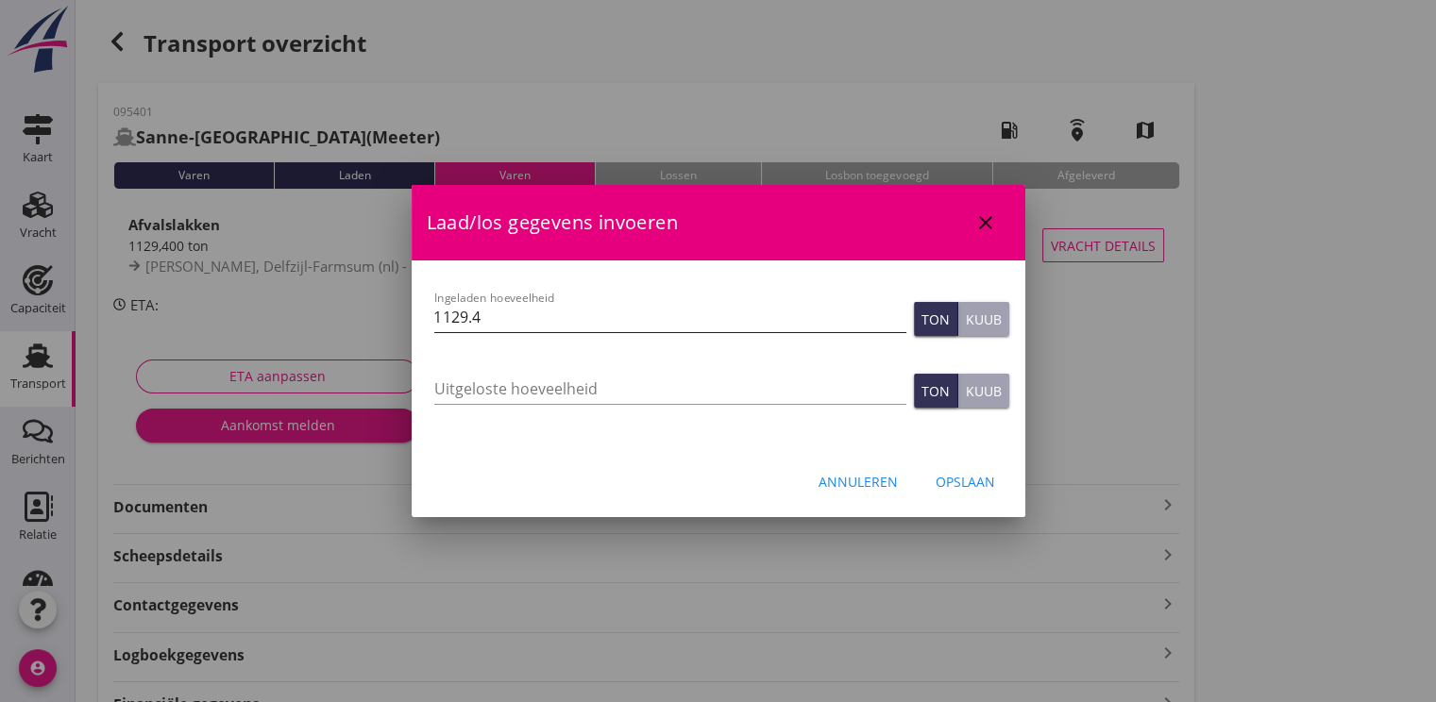
click at [559, 317] on input "1129.4" at bounding box center [670, 317] width 472 height 30
type input "1150.300"
click at [959, 472] on div "Opslaan" at bounding box center [964, 482] width 59 height 20
type input "0"
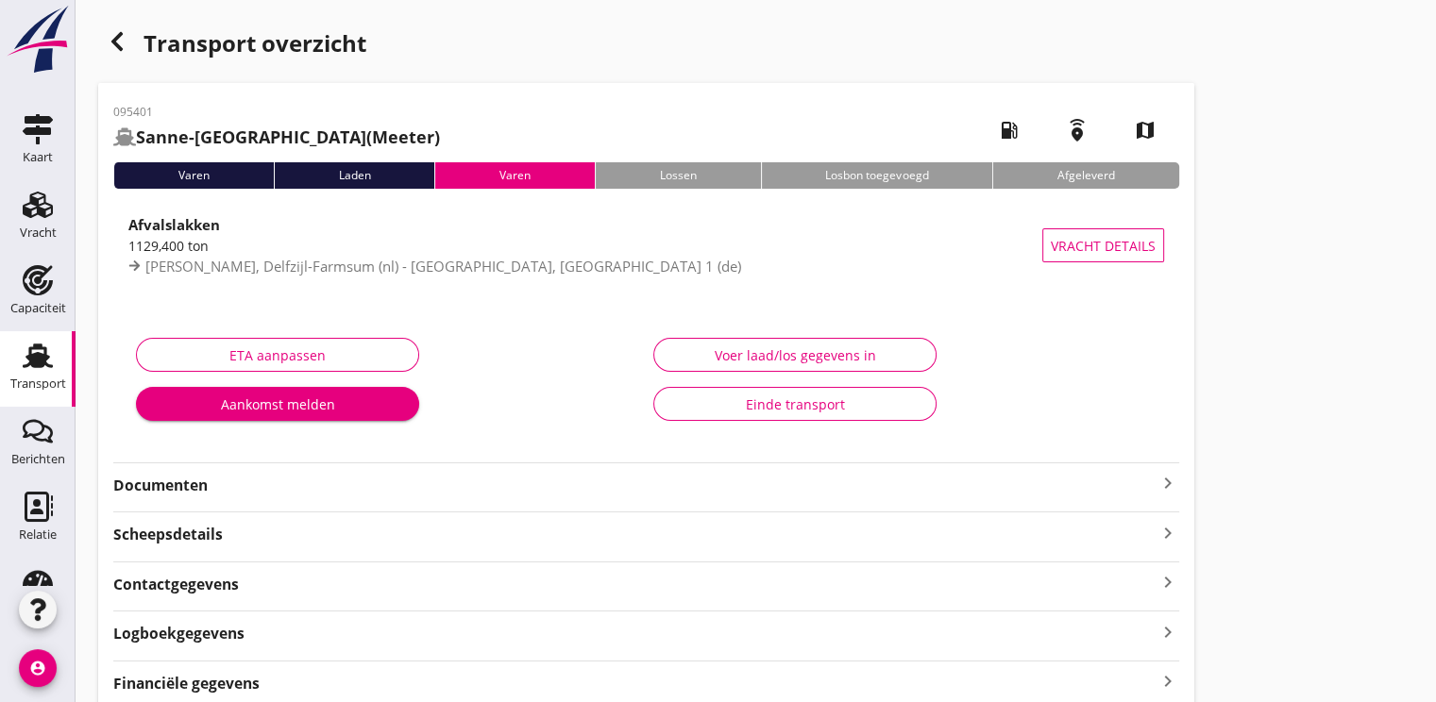
click at [121, 42] on icon "button" at bounding box center [117, 41] width 23 height 23
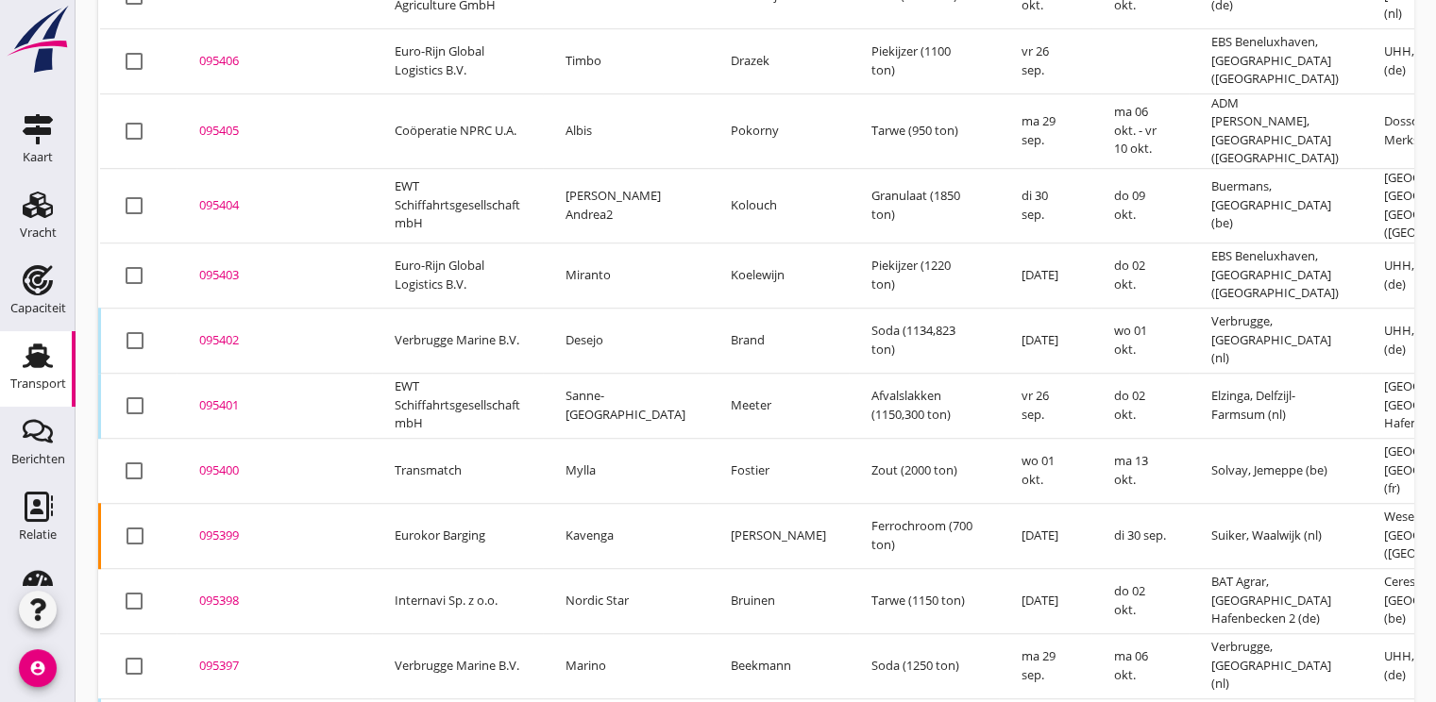
scroll to position [1356, 0]
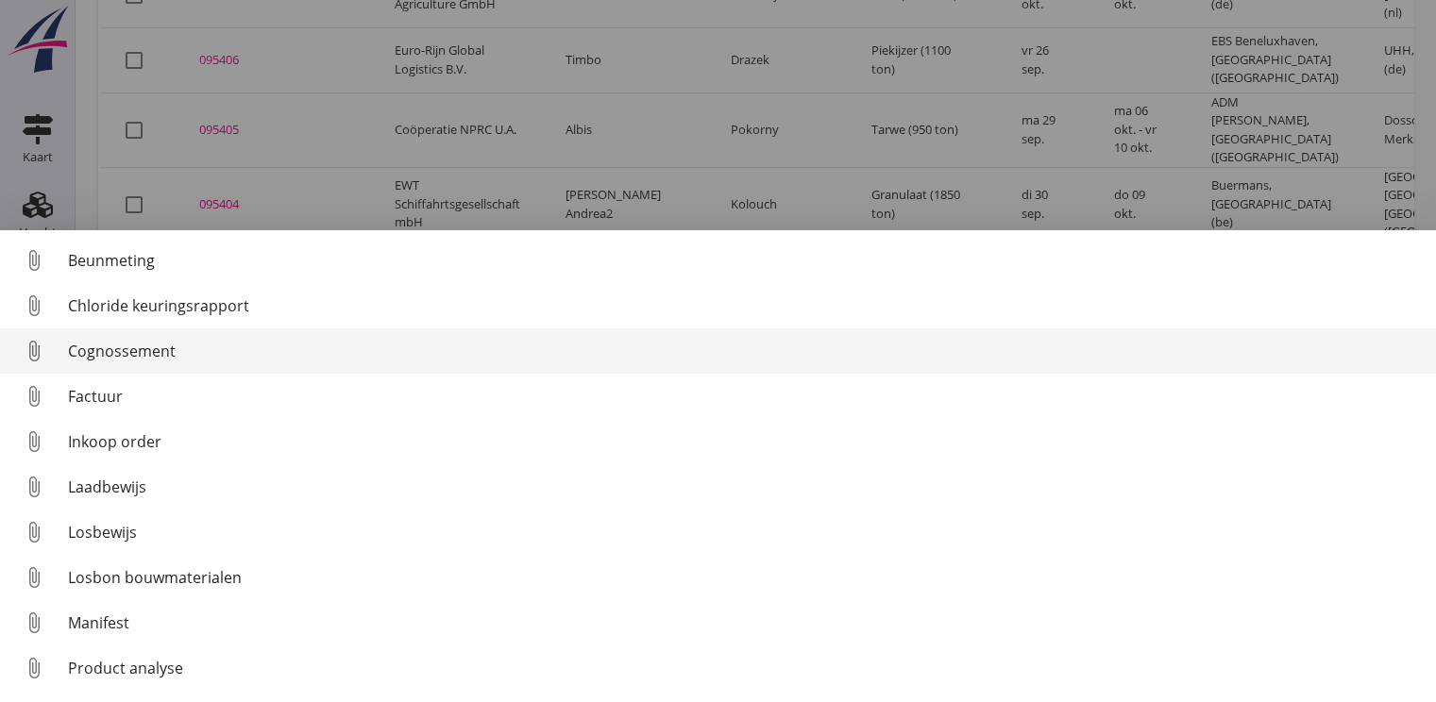
click at [140, 347] on div "Cognossement" at bounding box center [744, 351] width 1353 height 23
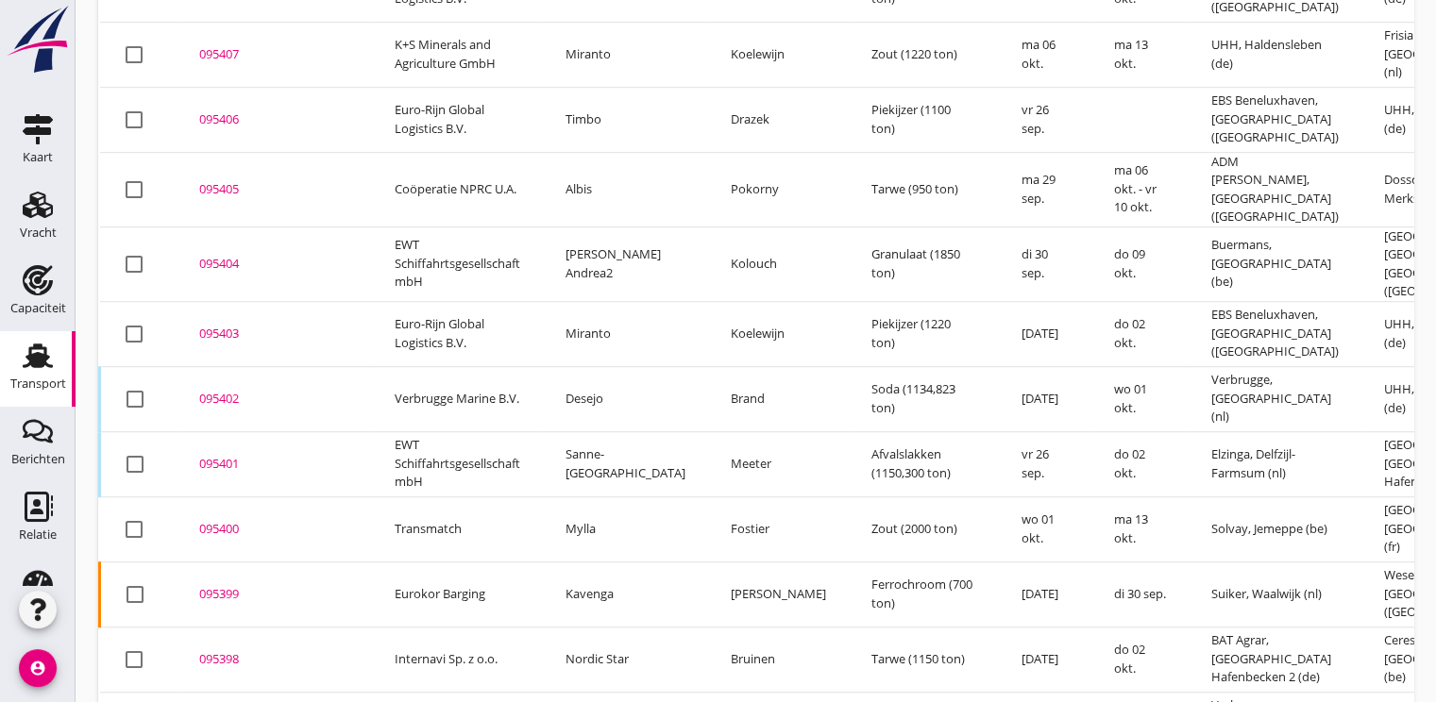
scroll to position [1298, 0]
click at [230, 454] on div "095401" at bounding box center [274, 463] width 150 height 19
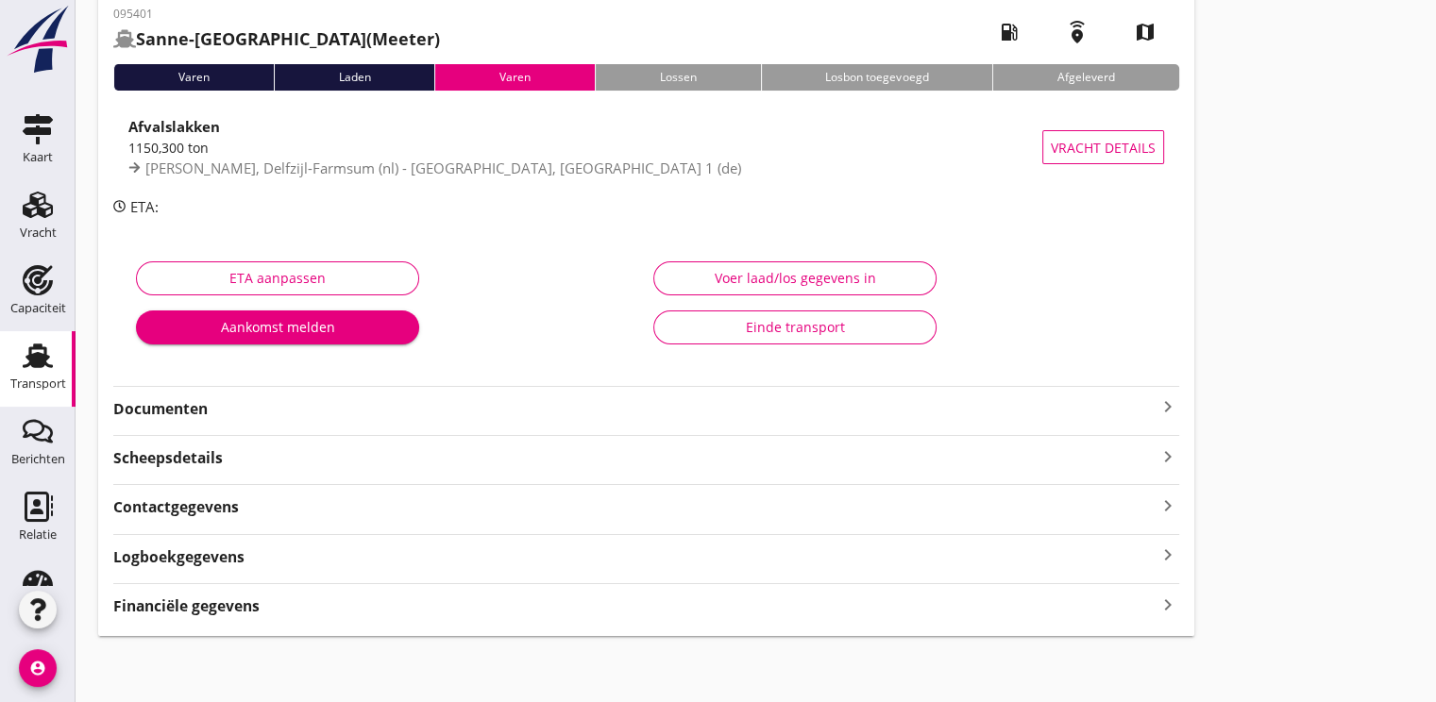
scroll to position [99, 0]
click at [174, 605] on strong "Financiële gegevens" at bounding box center [186, 606] width 146 height 22
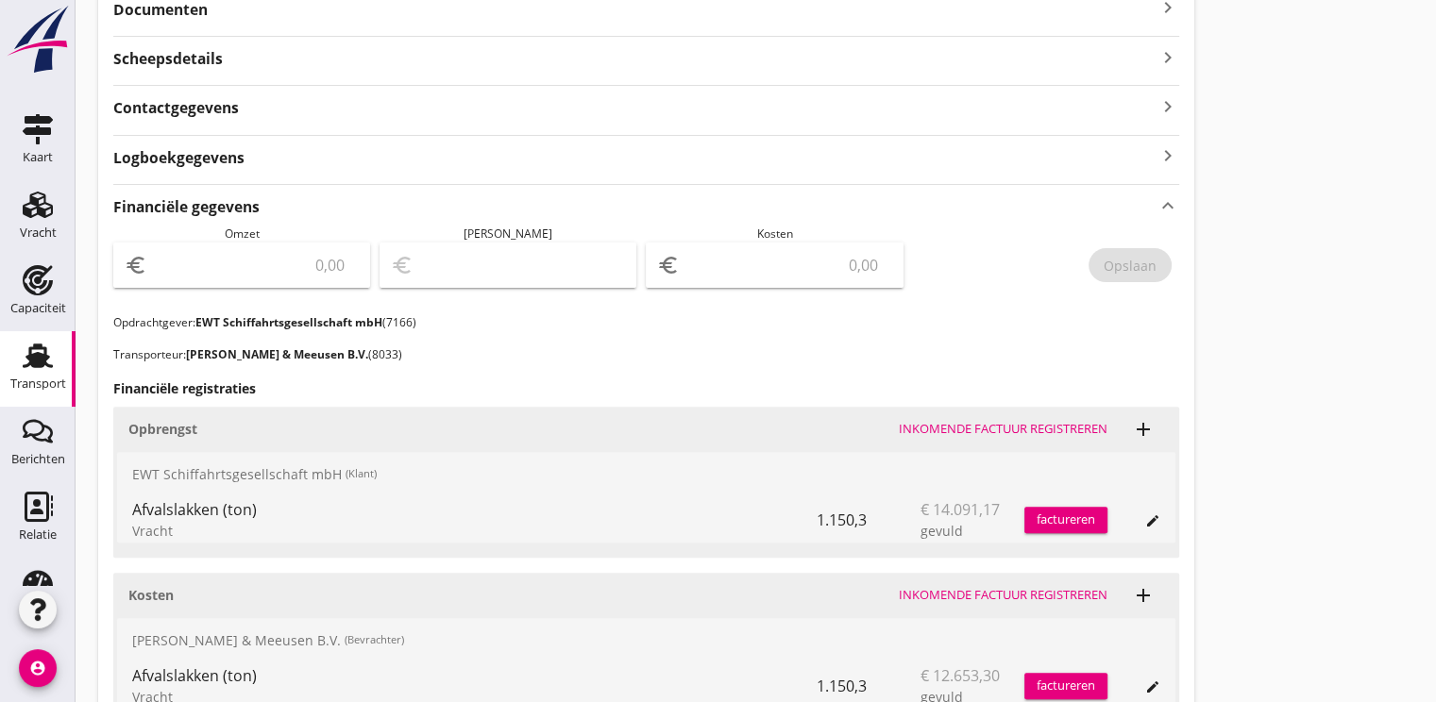
scroll to position [665, 0]
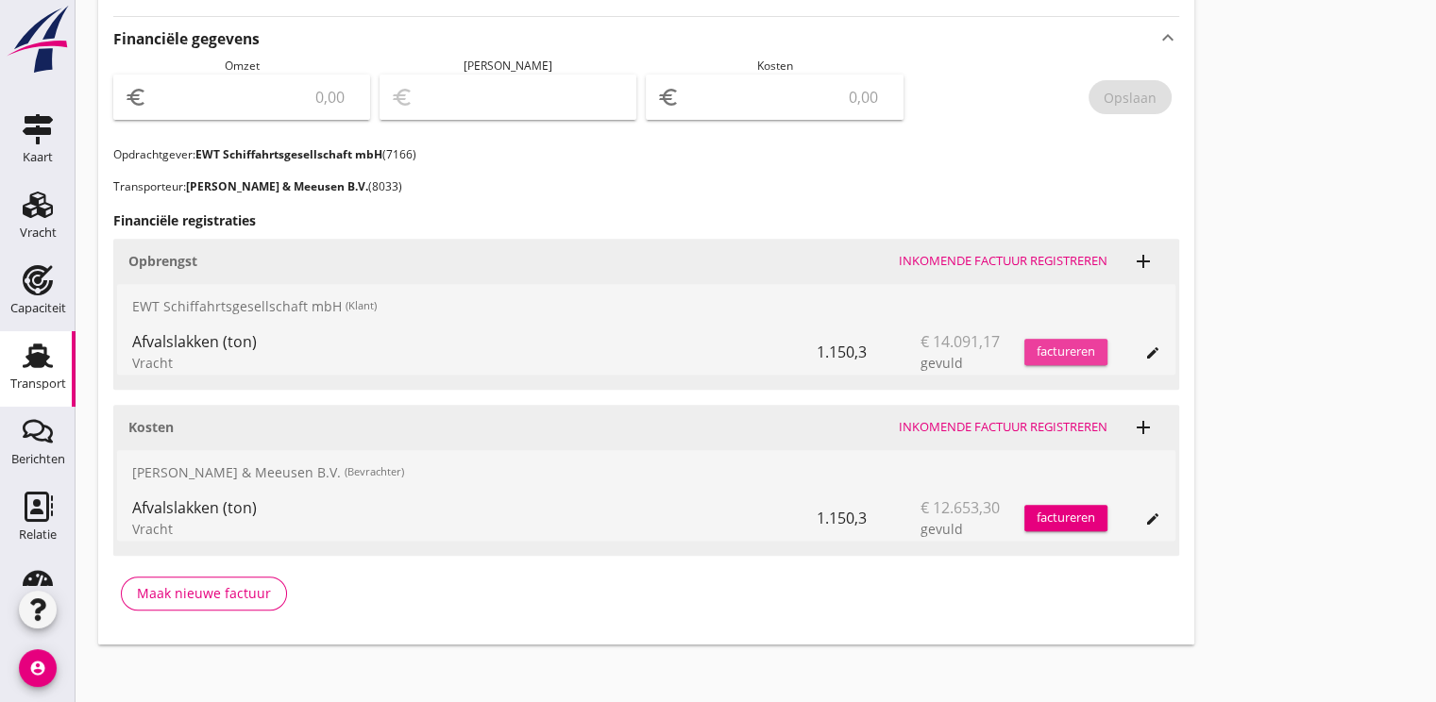
click at [1056, 347] on div "factureren" at bounding box center [1065, 352] width 83 height 19
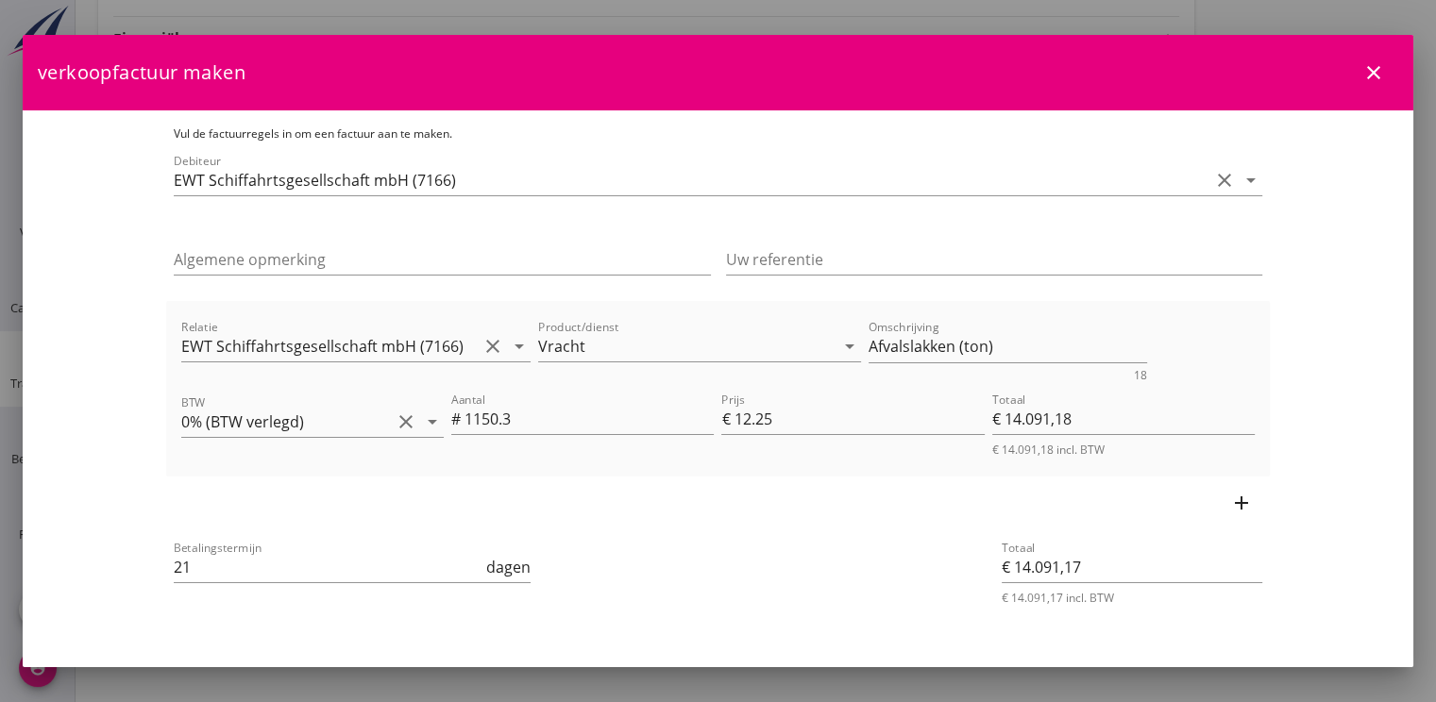
scroll to position [42, 0]
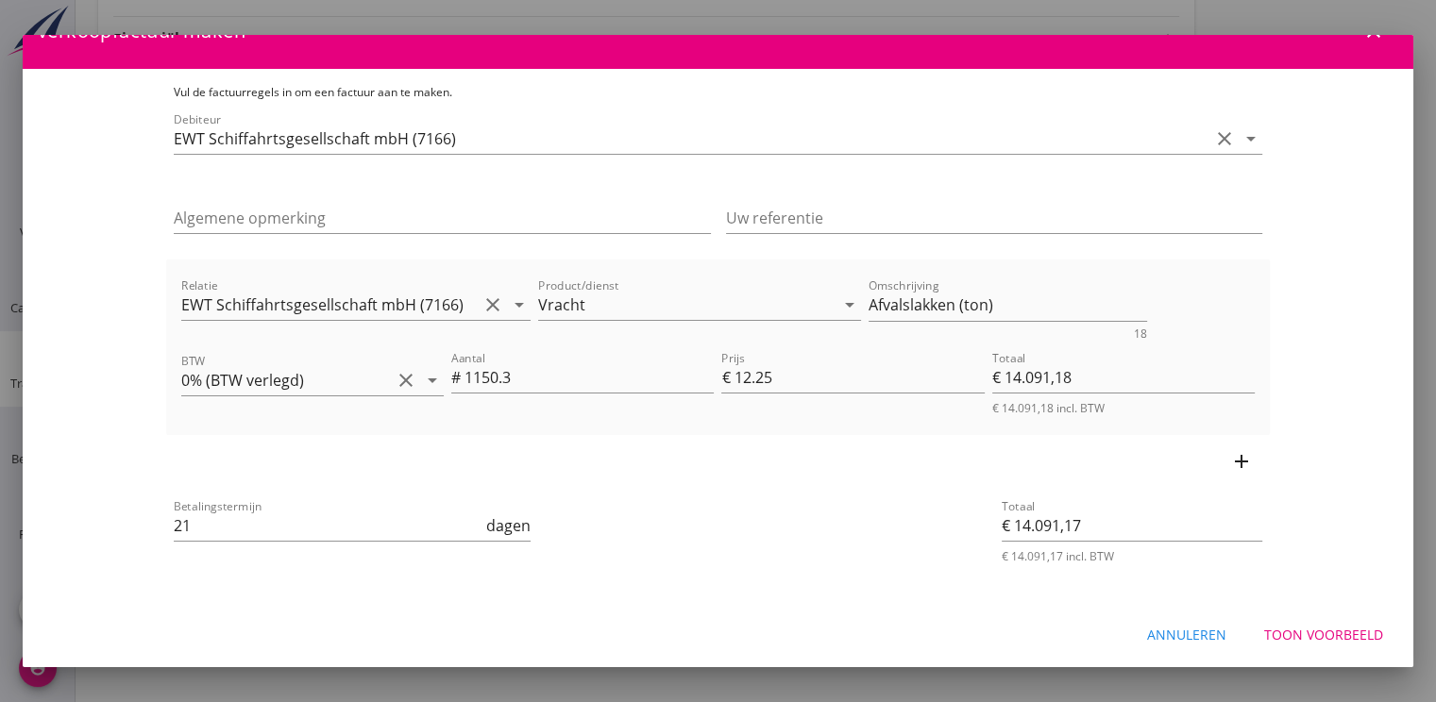
click at [1318, 634] on div "Toon voorbeeld" at bounding box center [1323, 635] width 119 height 20
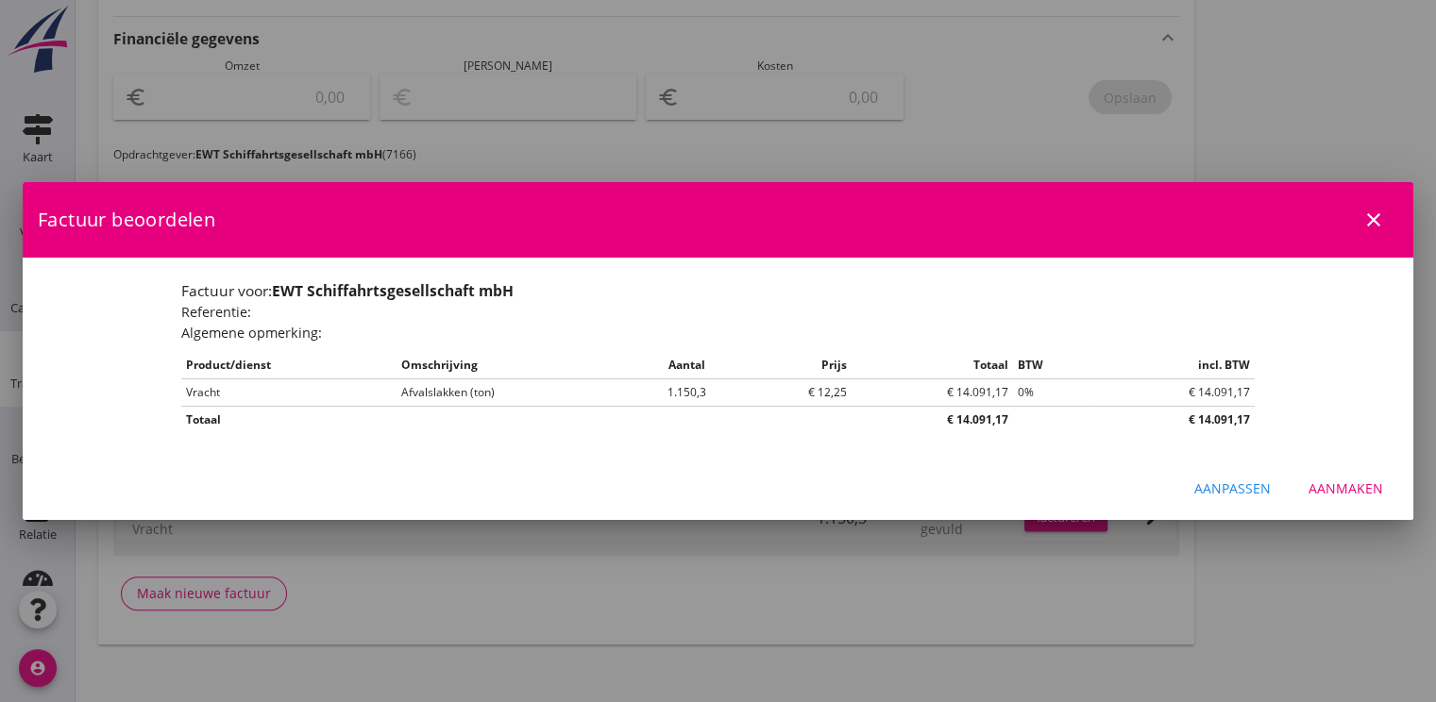
scroll to position [0, 0]
click at [1346, 489] on div "Aanmaken" at bounding box center [1345, 489] width 75 height 20
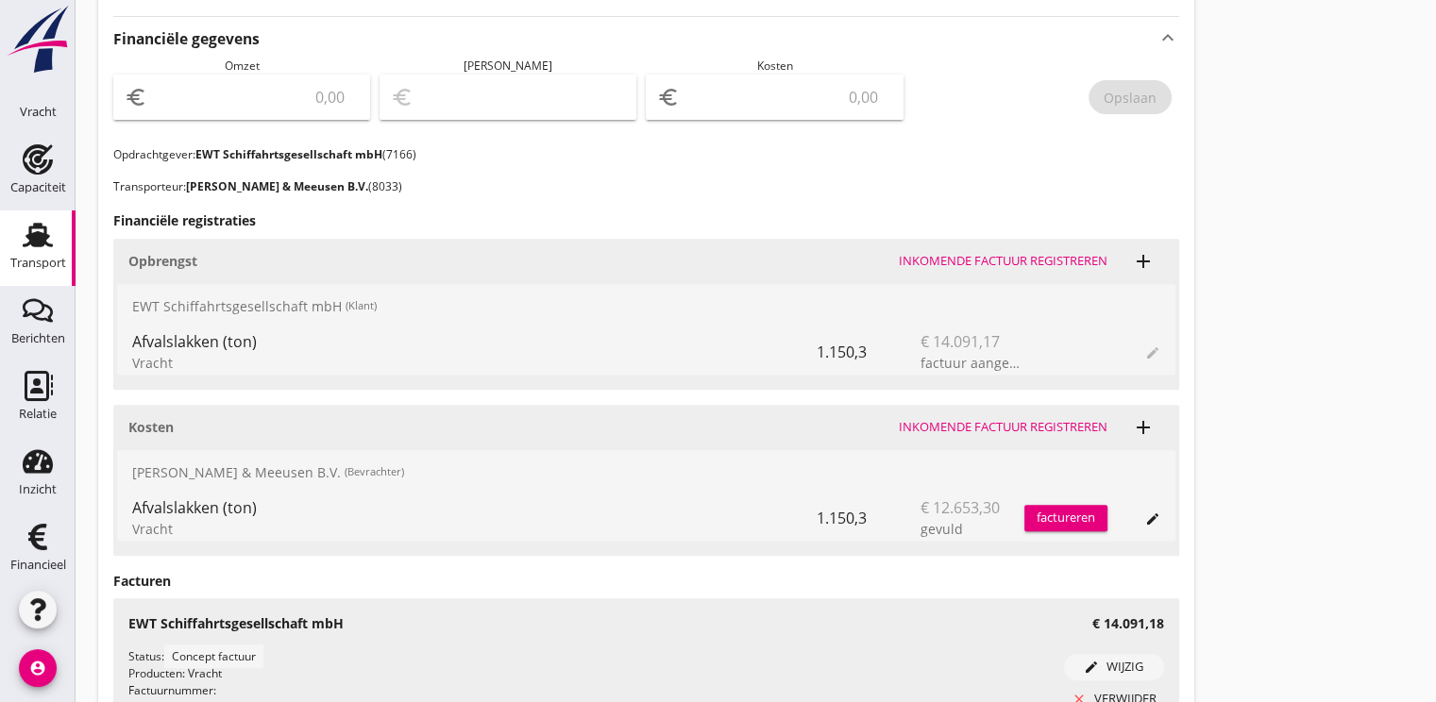
scroll to position [126, 0]
click at [28, 543] on icon "Financieel" at bounding box center [38, 531] width 30 height 30
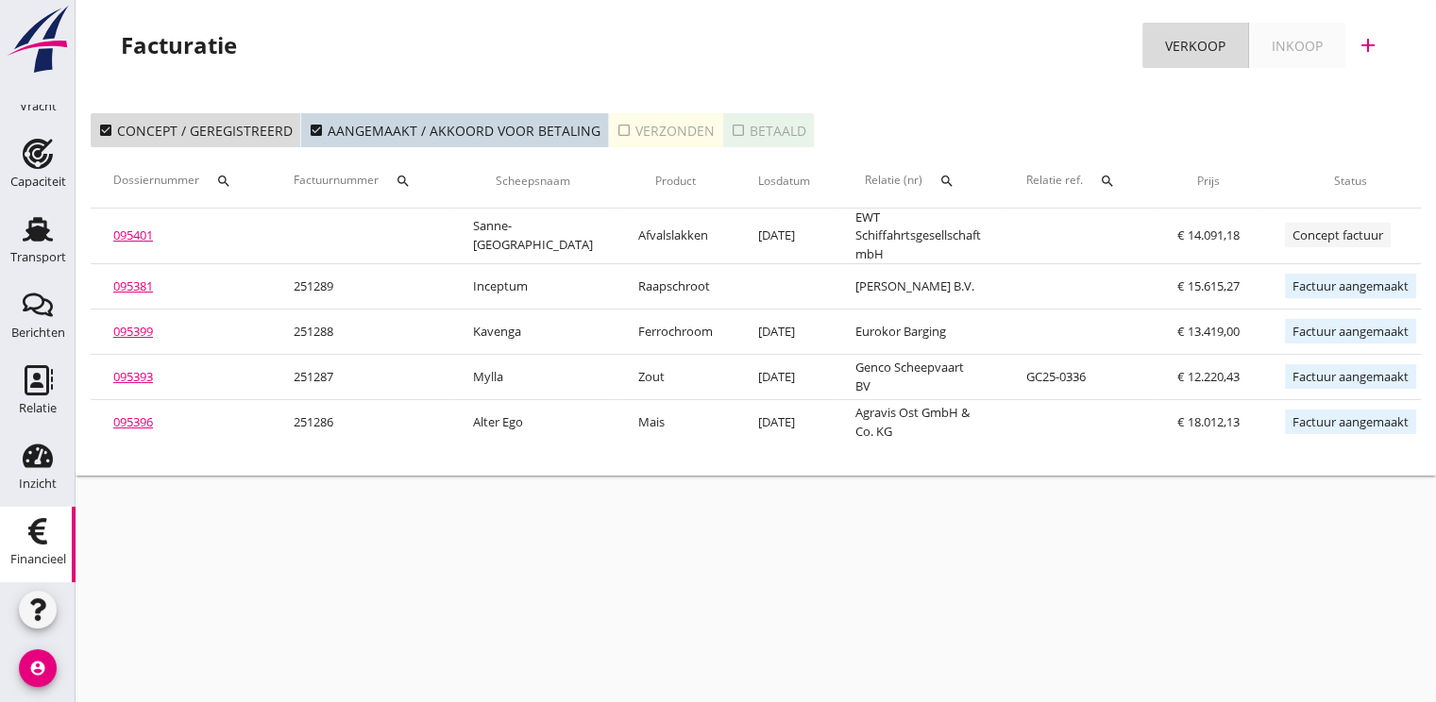
scroll to position [0, 178]
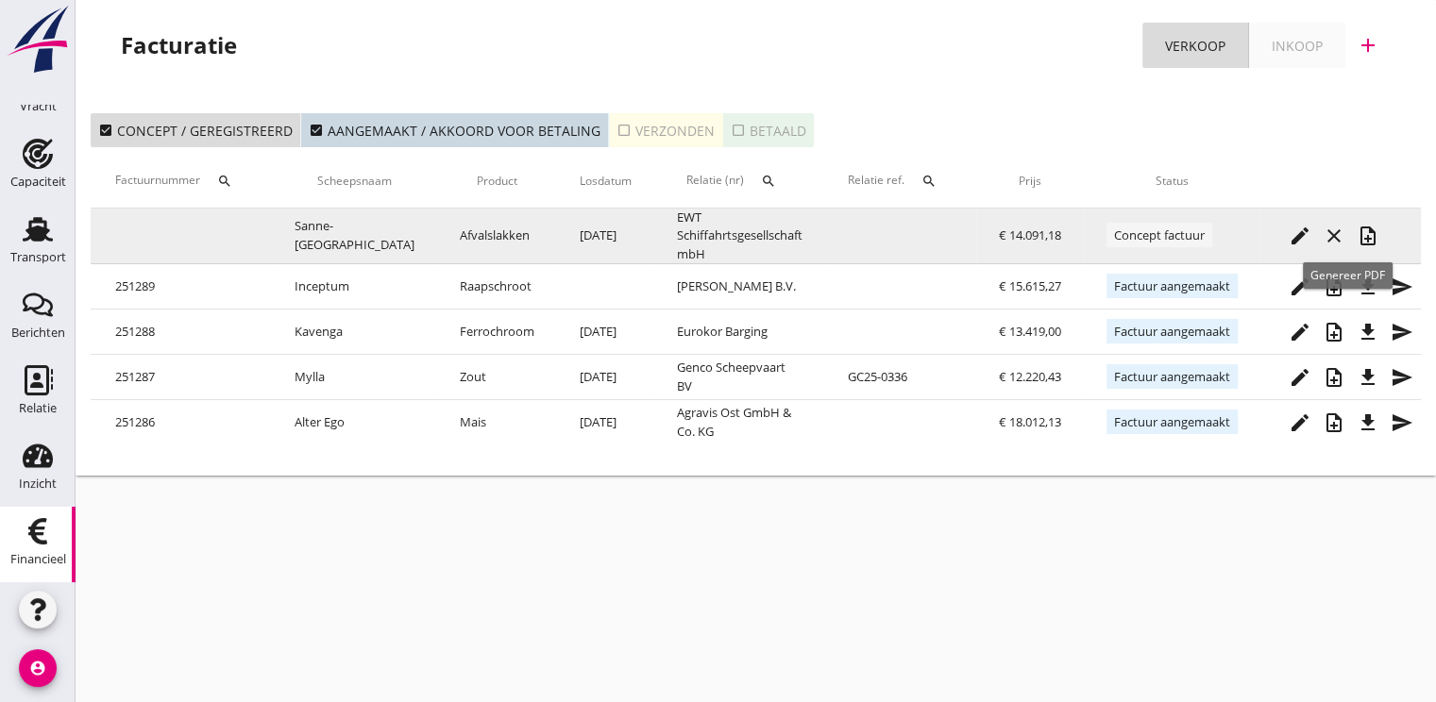
click at [1356, 234] on icon "note_add" at bounding box center [1367, 236] width 23 height 23
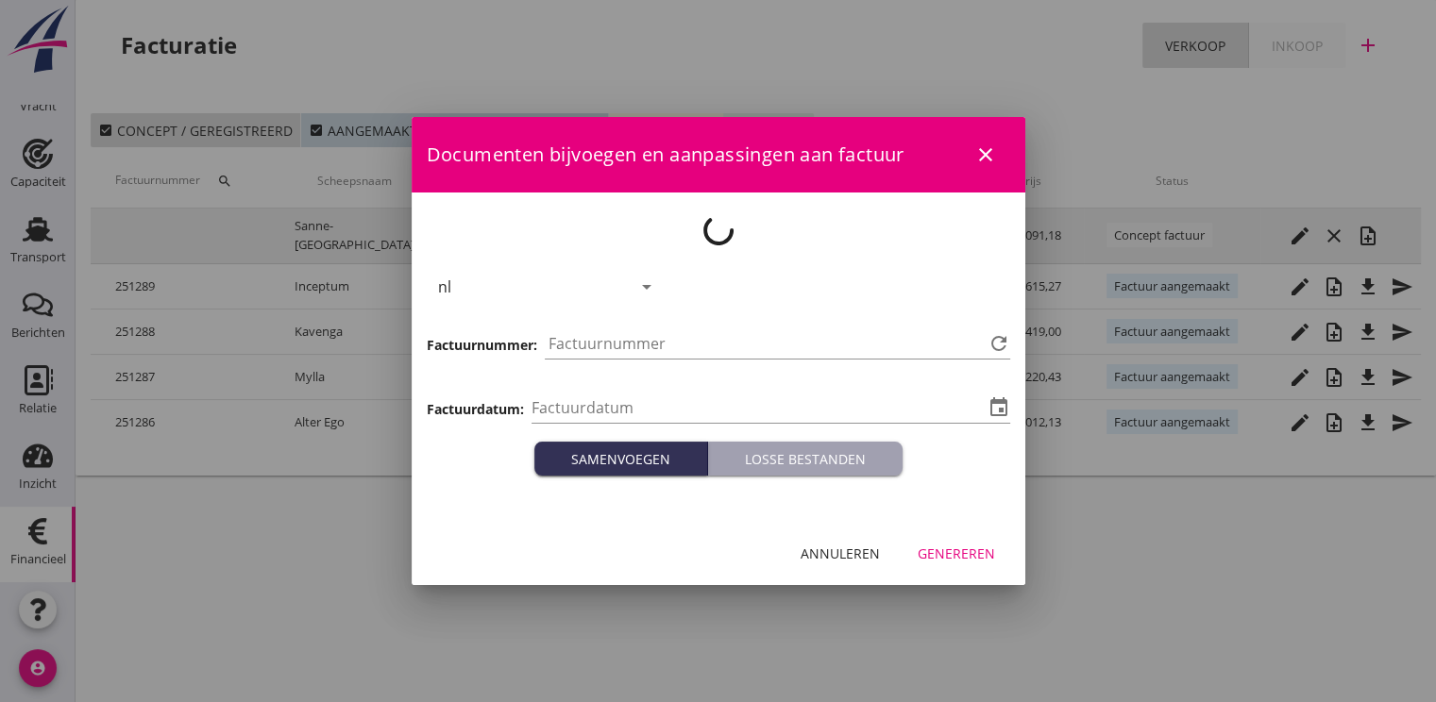
type input "[DATE]"
type input "1290"
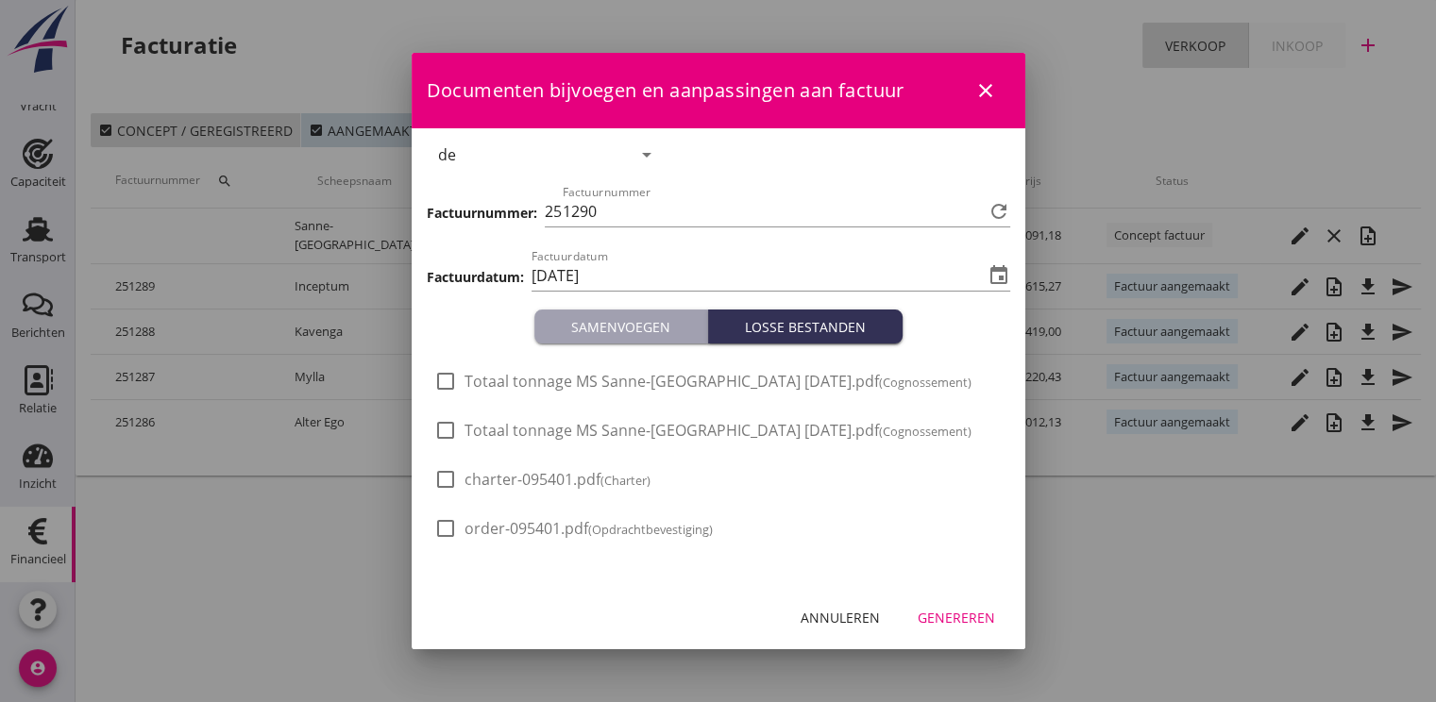
click at [955, 620] on div "Genereren" at bounding box center [956, 618] width 77 height 20
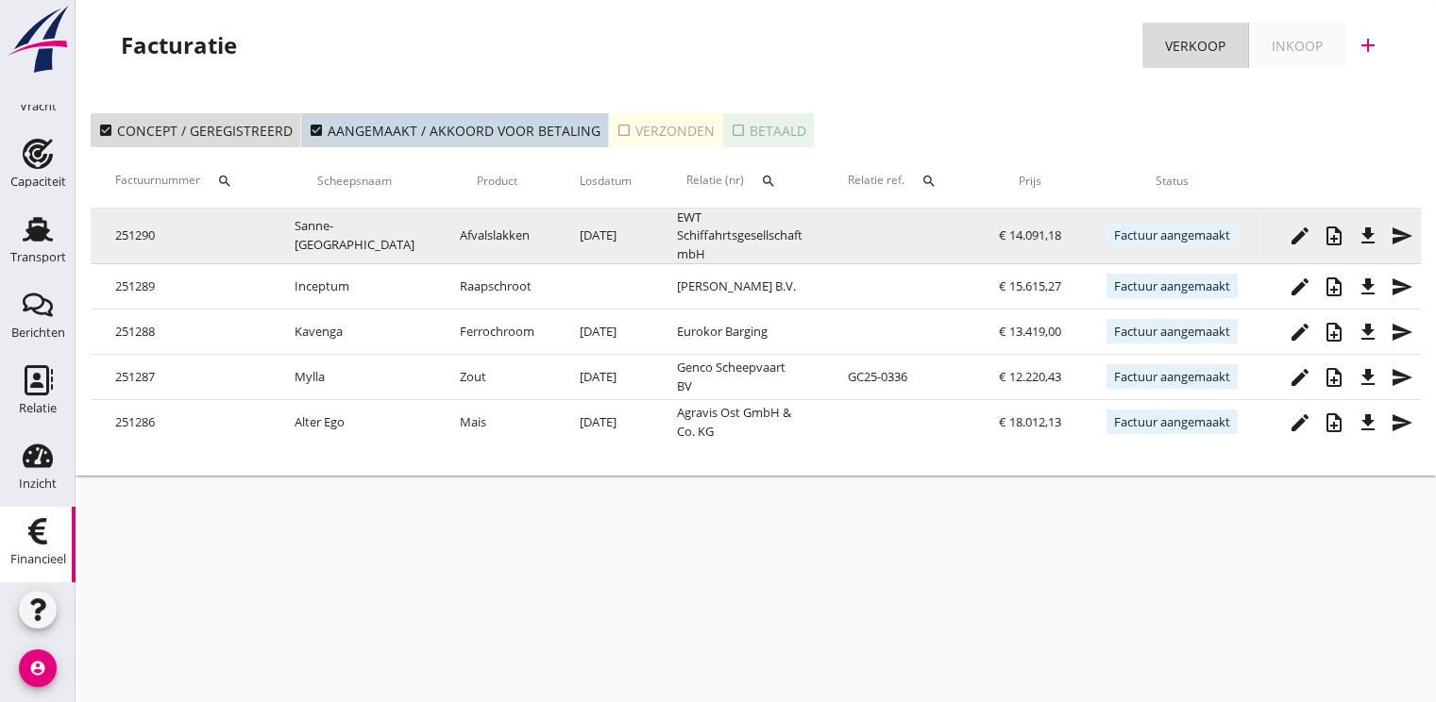
click at [1356, 245] on icon "file_download" at bounding box center [1367, 236] width 23 height 23
